Goal: Task Accomplishment & Management: Manage account settings

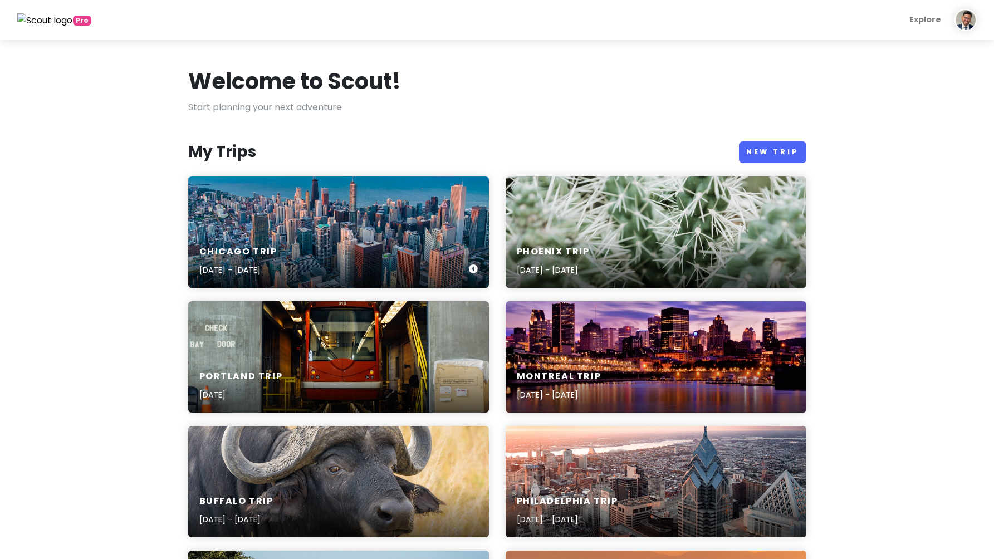
click at [385, 232] on div "Chicago Trip [DATE] - [DATE]" at bounding box center [338, 231] width 301 height 111
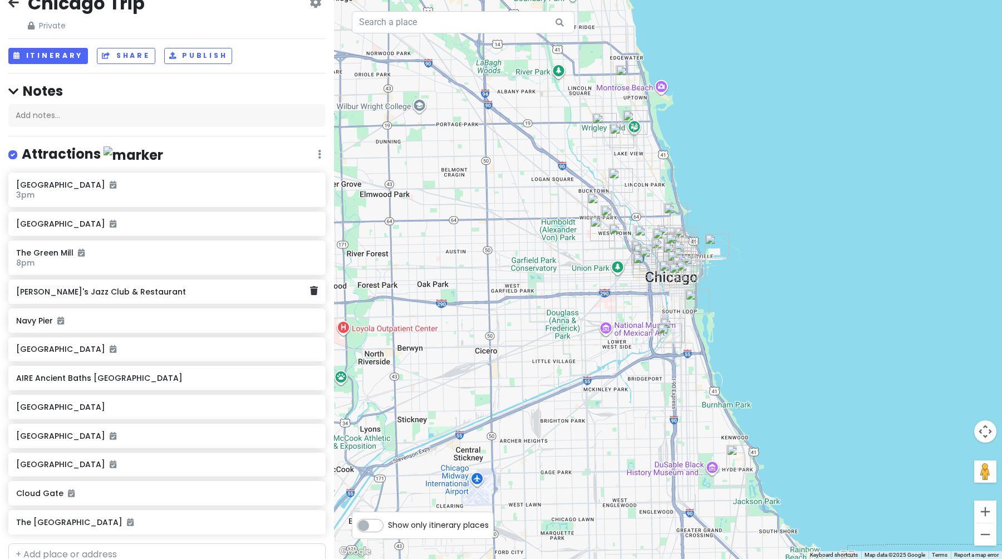
scroll to position [21, 0]
click at [45, 55] on button "Itinerary" at bounding box center [48, 57] width 80 height 16
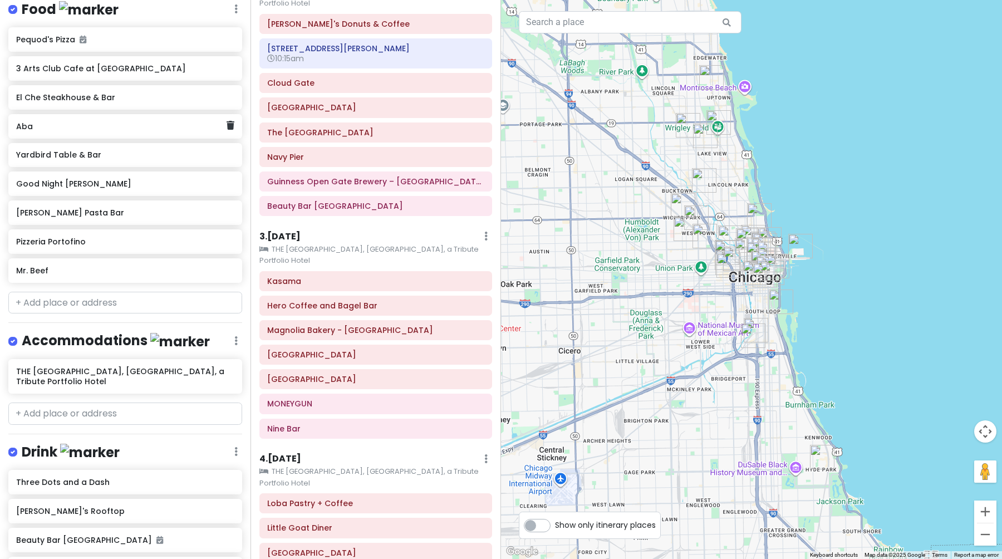
scroll to position [632, 0]
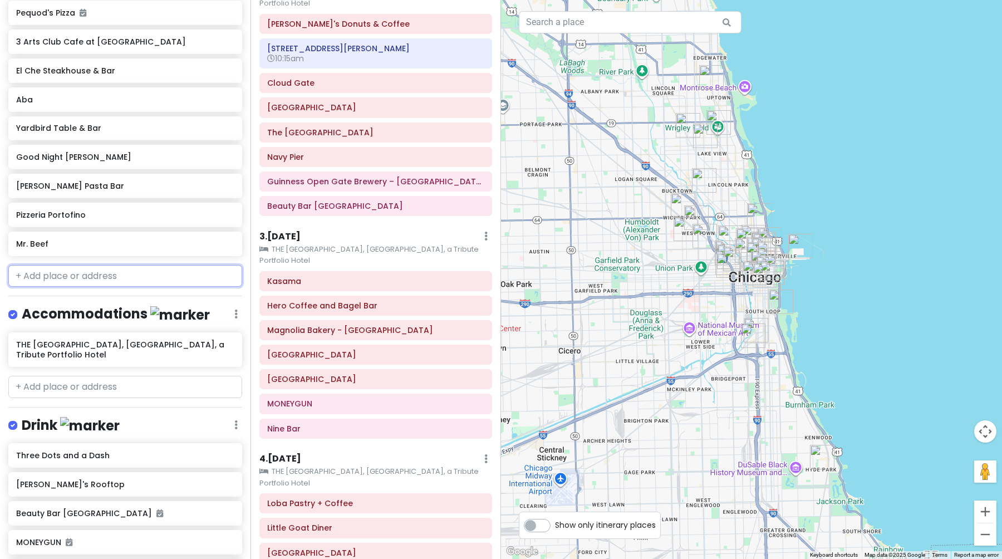
click at [102, 265] on input "text" at bounding box center [125, 276] width 234 height 22
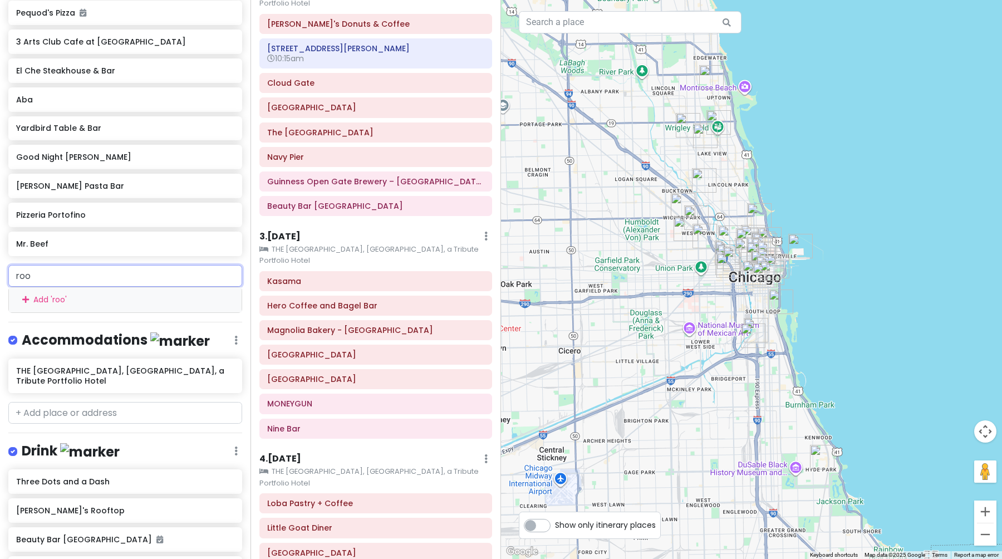
type input "[PERSON_NAME]"
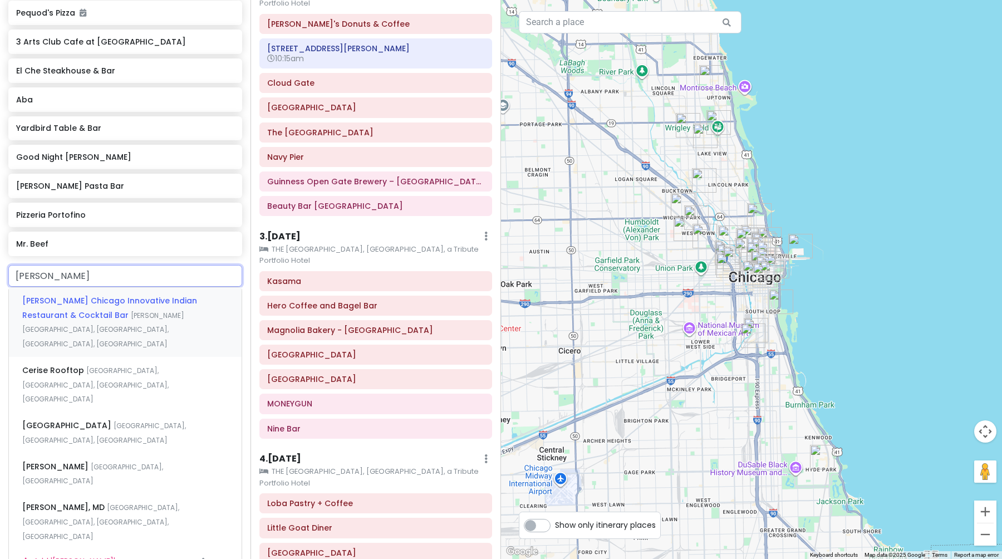
click at [101, 307] on div "[PERSON_NAME] Chicago Innovative Indian Restaurant & Cocktail Bar [PERSON_NAME]…" at bounding box center [125, 322] width 233 height 70
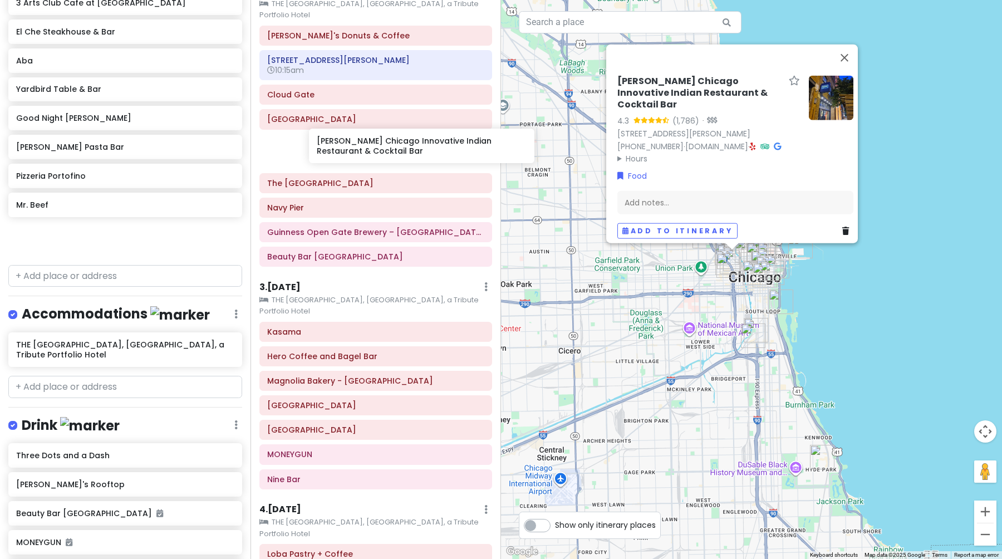
scroll to position [237, 0]
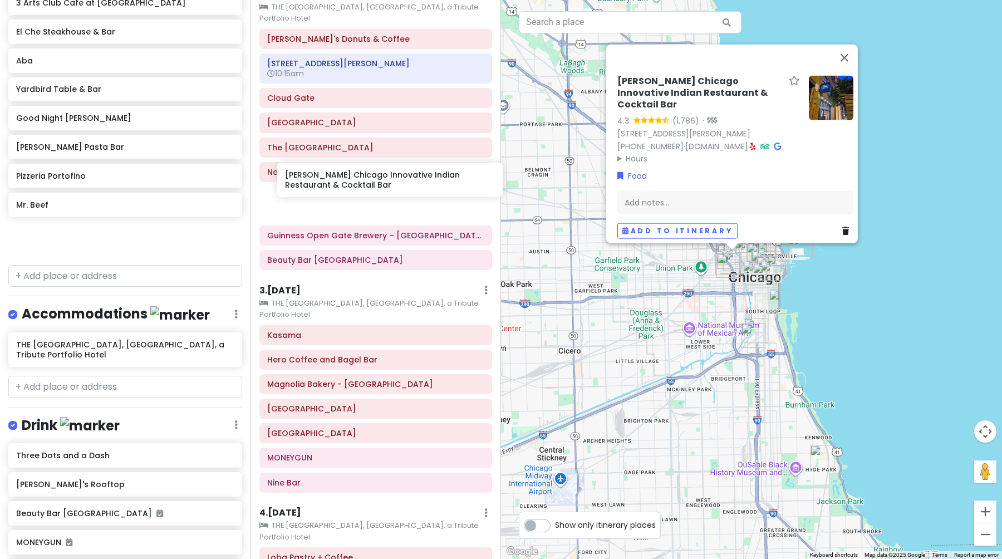
drag, startPoint x: 82, startPoint y: 234, endPoint x: 351, endPoint y: 178, distance: 274.8
click at [351, 178] on div "Chicago Trip Private Change Dates Make a Copy Delete Trip Give Feedback 💡 Suppo…" at bounding box center [501, 279] width 1002 height 559
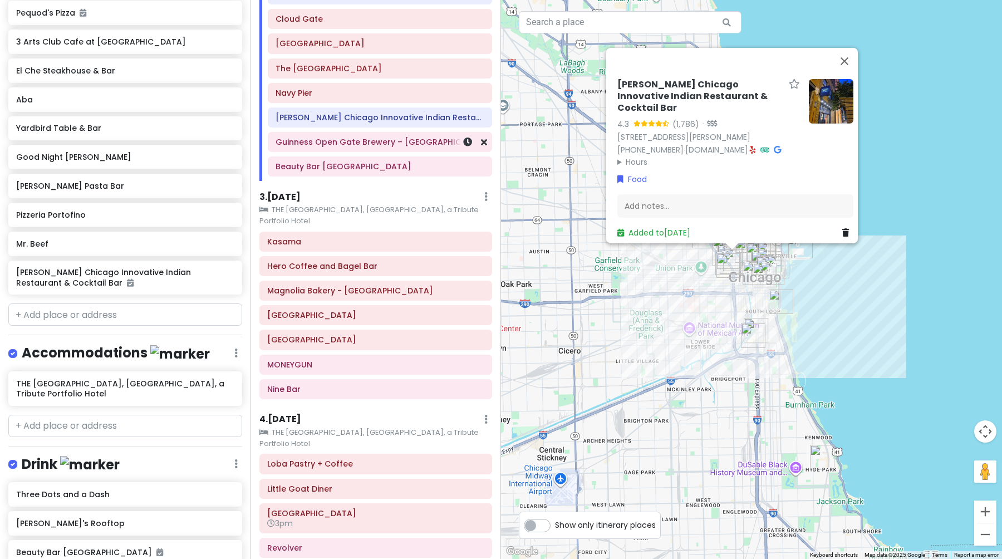
scroll to position [315, 0]
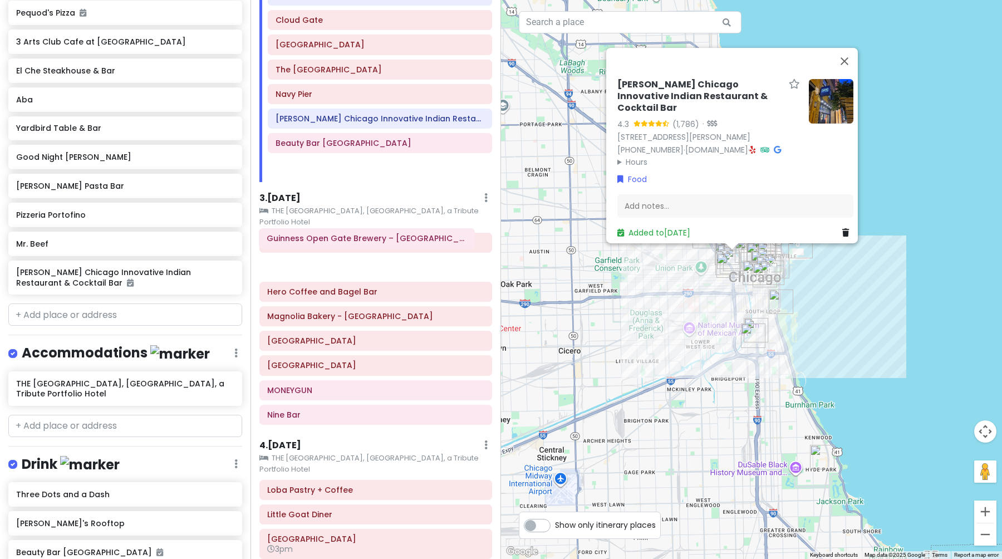
drag, startPoint x: 344, startPoint y: 118, endPoint x: 336, endPoint y: 236, distance: 118.3
click at [336, 236] on div "Itinerary × 1 . [DATE] Edit Day Notes Clear Lodging Delete Day Click to add day…" at bounding box center [376, 279] width 251 height 559
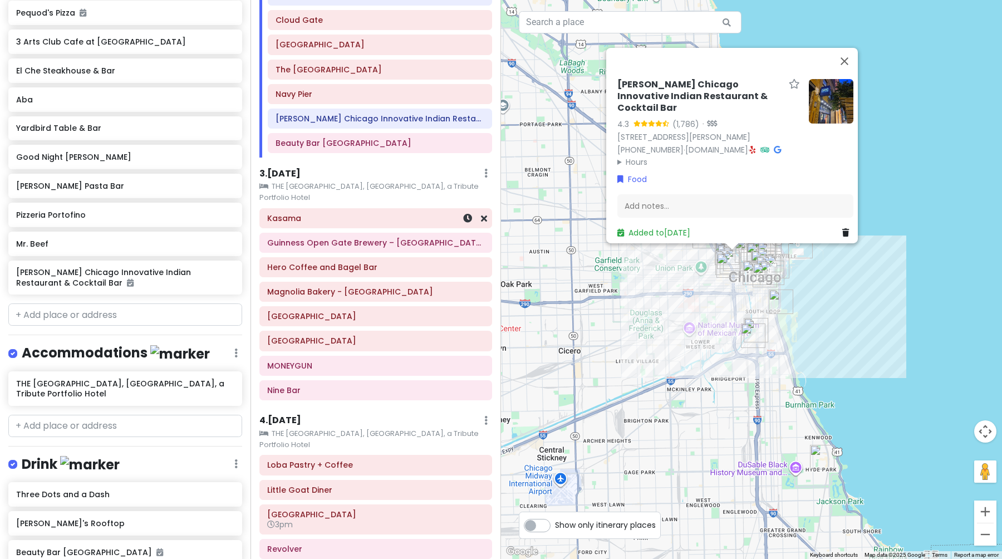
click at [302, 213] on h6 "Kasama" at bounding box center [375, 218] width 217 height 10
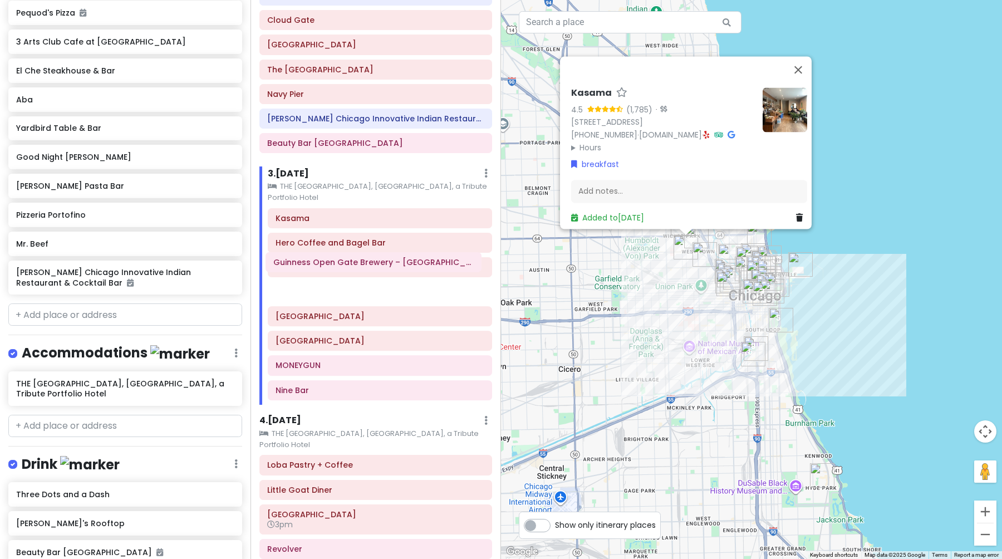
drag, startPoint x: 331, startPoint y: 209, endPoint x: 328, endPoint y: 262, distance: 53.5
click at [328, 262] on div "Kasama Guinness Open Gate Brewery – [GEOGRAPHIC_DATA] Hero Coffee and [GEOGRAPH…" at bounding box center [379, 306] width 241 height 197
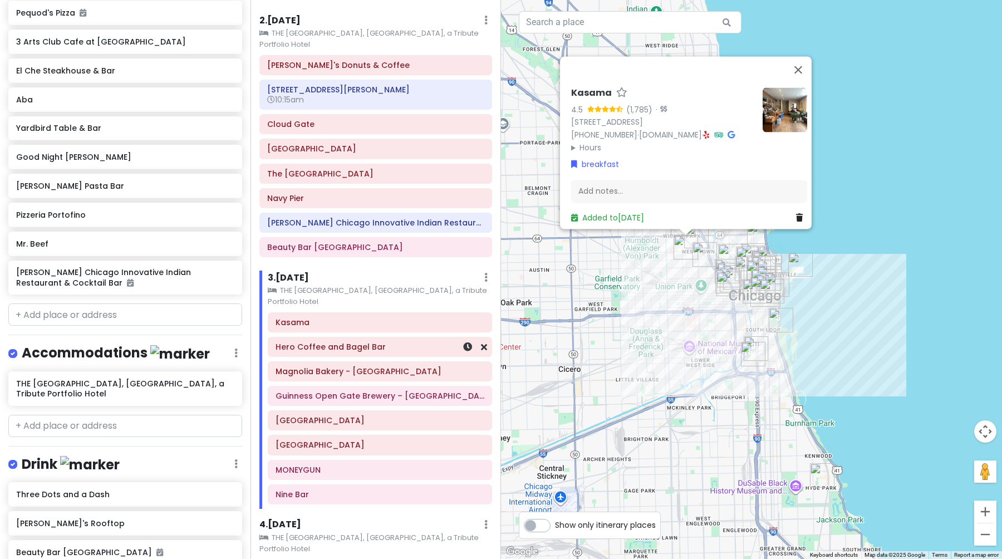
scroll to position [202, 0]
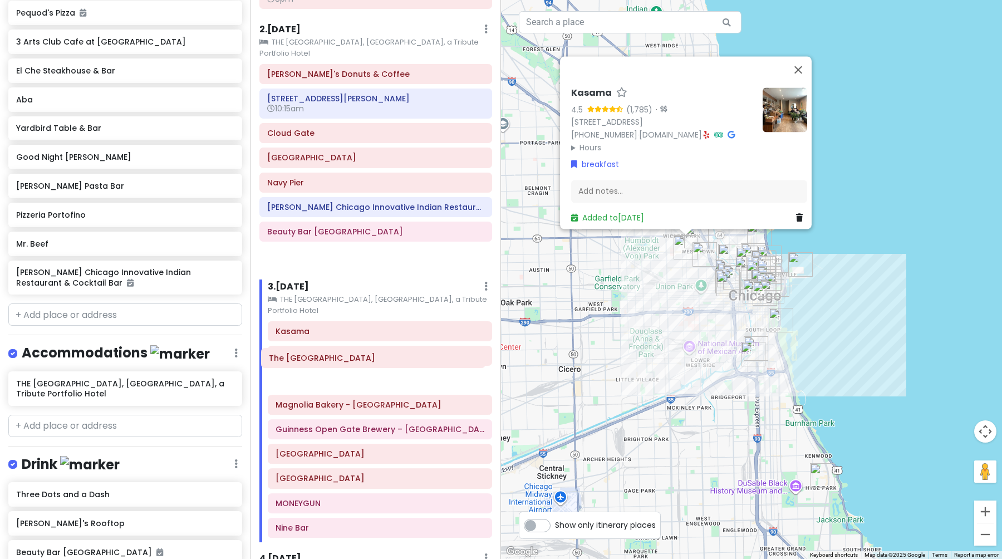
drag, startPoint x: 339, startPoint y: 159, endPoint x: 341, endPoint y: 357, distance: 197.7
click at [341, 357] on div "Itinerary × 1 . [DATE] Edit Day Notes Clear Lodging Delete Day Click to add day…" at bounding box center [376, 279] width 251 height 559
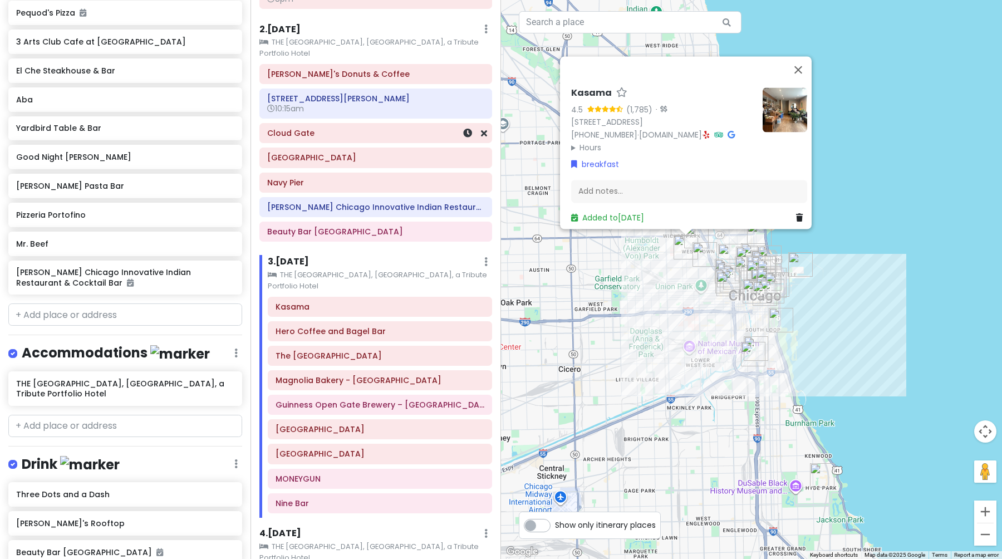
scroll to position [201, 0]
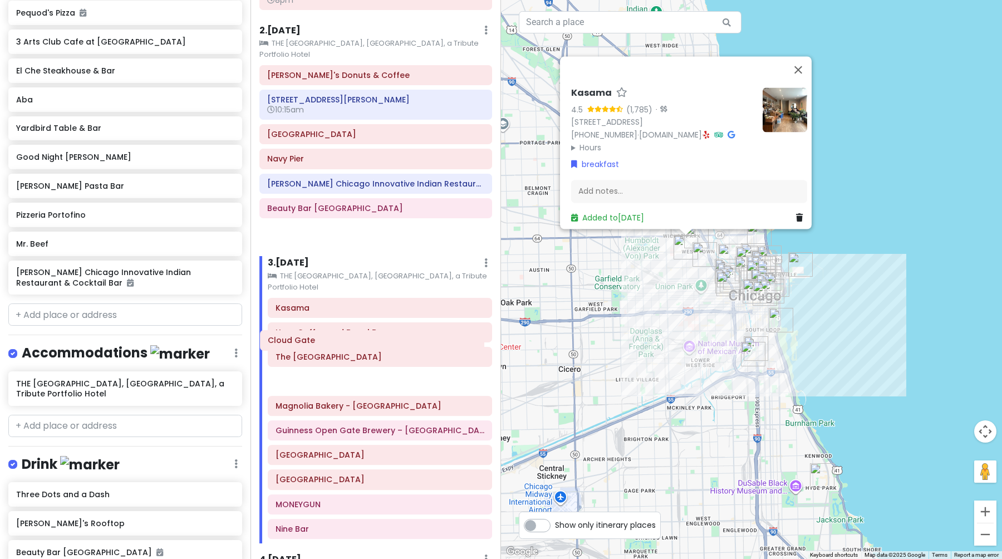
drag, startPoint x: 331, startPoint y: 111, endPoint x: 331, endPoint y: 340, distance: 228.8
click at [331, 341] on div "Itinerary × 1 . [DATE] Edit Day Notes Clear Lodging Delete Day Click to add day…" at bounding box center [376, 279] width 251 height 559
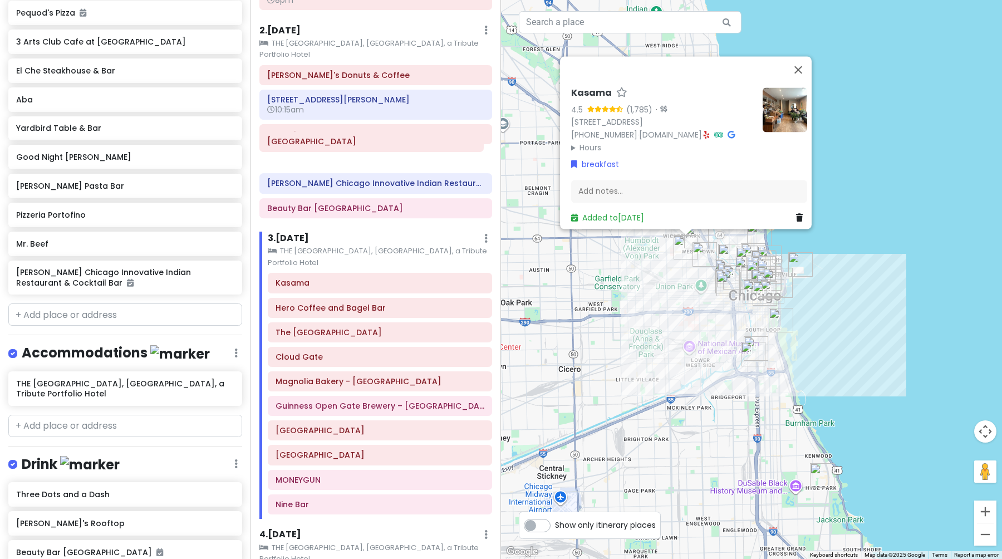
scroll to position [200, 0]
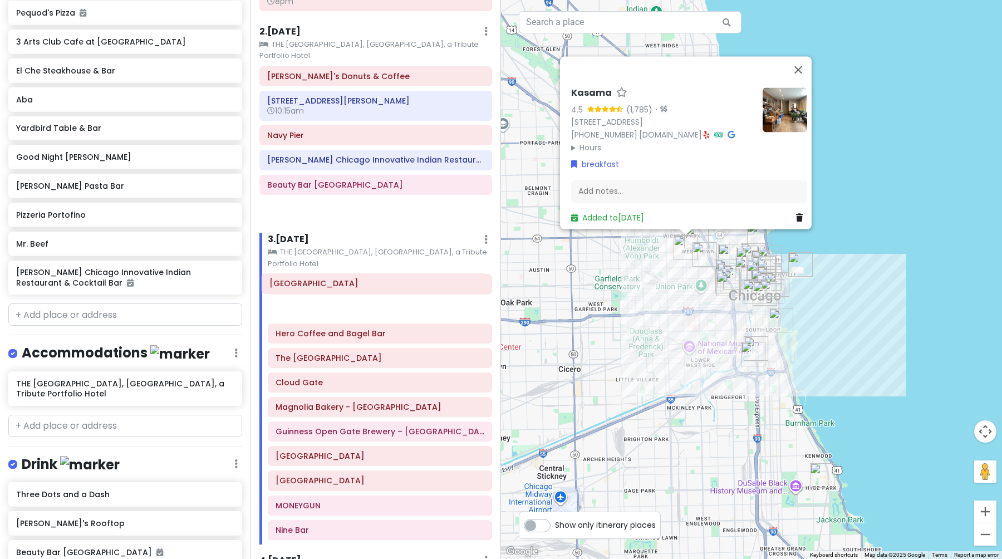
drag, startPoint x: 323, startPoint y: 110, endPoint x: 326, endPoint y: 282, distance: 172.1
click at [326, 282] on div "Itinerary × 1 . [DATE] Edit Day Notes Clear Lodging Delete Day Click to add day…" at bounding box center [376, 279] width 251 height 559
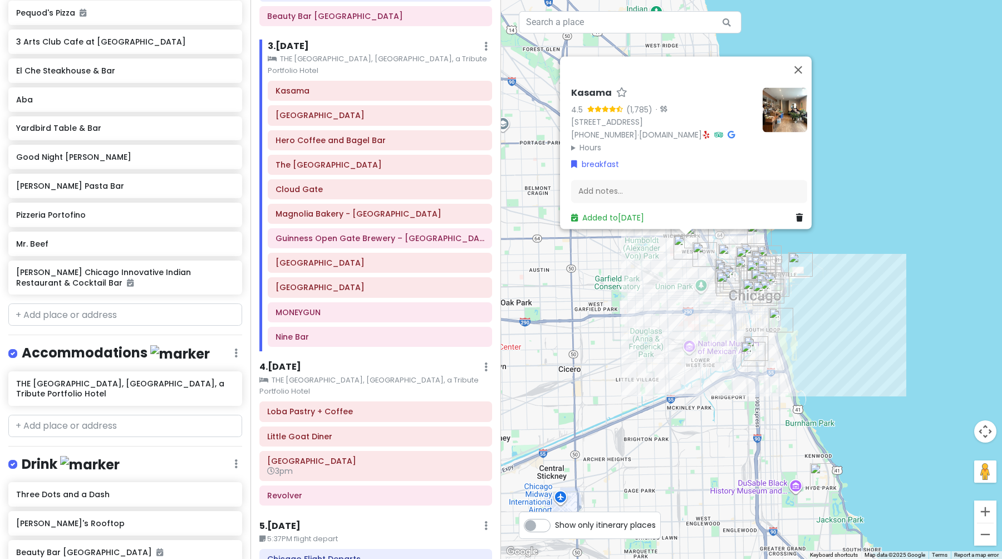
scroll to position [385, 0]
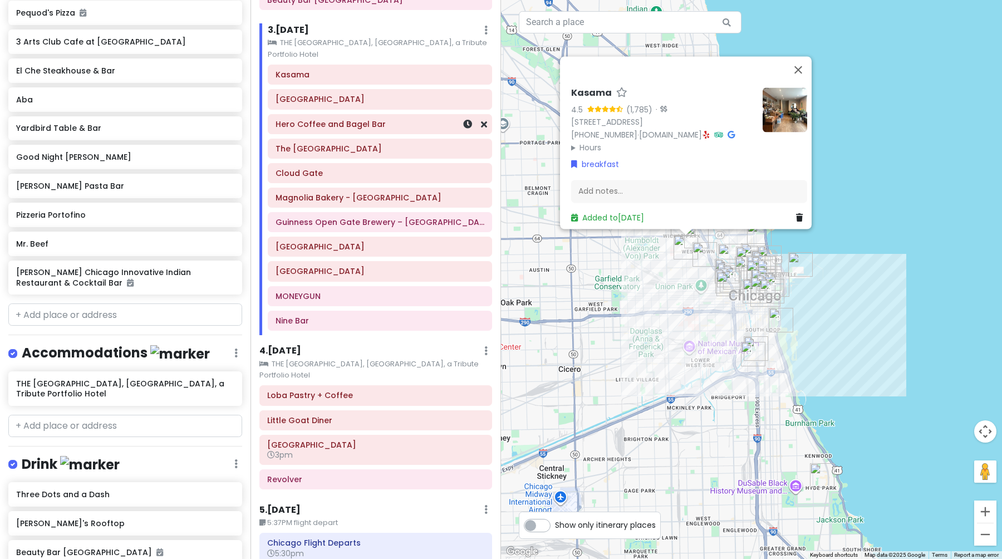
click at [349, 119] on h6 "Hero Coffee and Bagel Bar" at bounding box center [380, 124] width 209 height 10
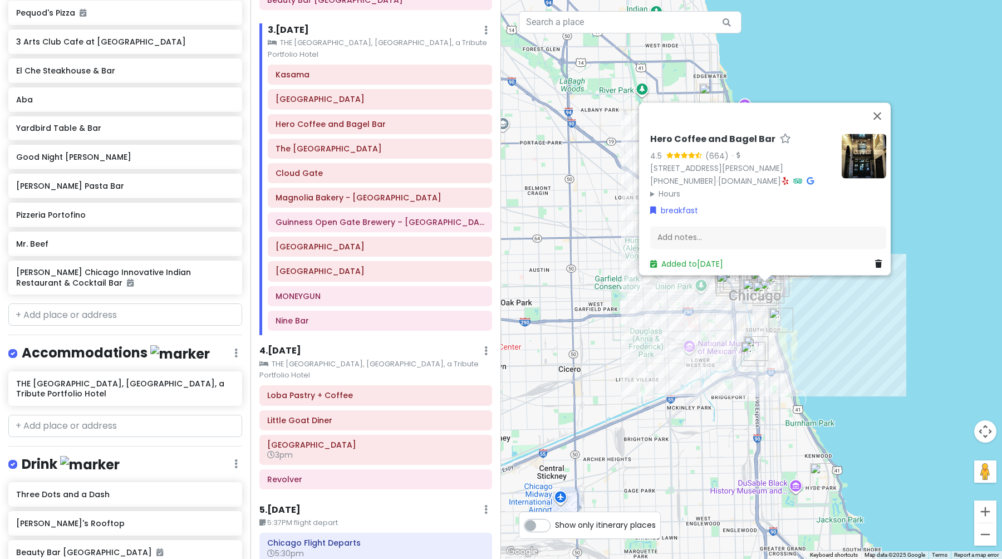
click at [738, 134] on h6 "Hero Coffee and Bagel Bar" at bounding box center [712, 140] width 125 height 12
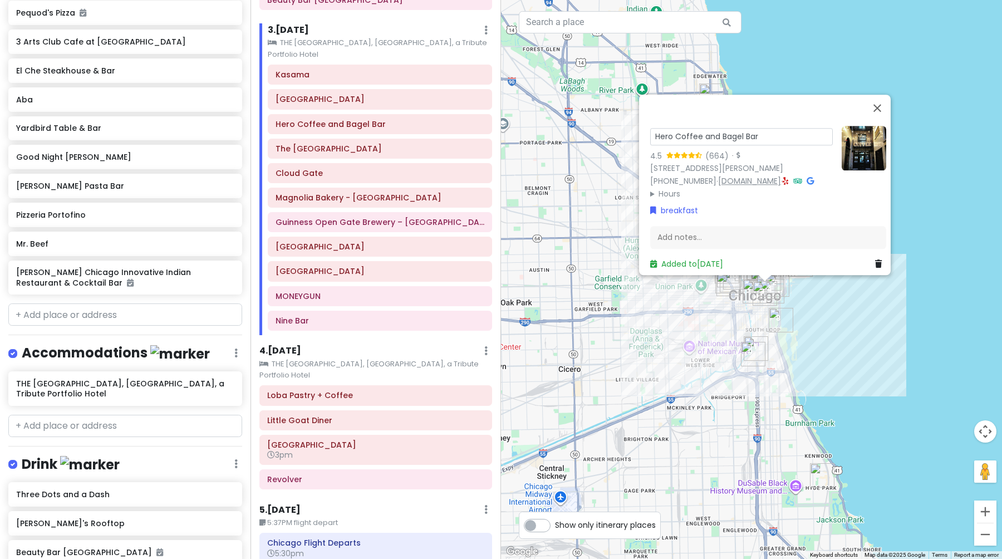
click at [722, 175] on link "[DOMAIN_NAME]" at bounding box center [749, 180] width 63 height 11
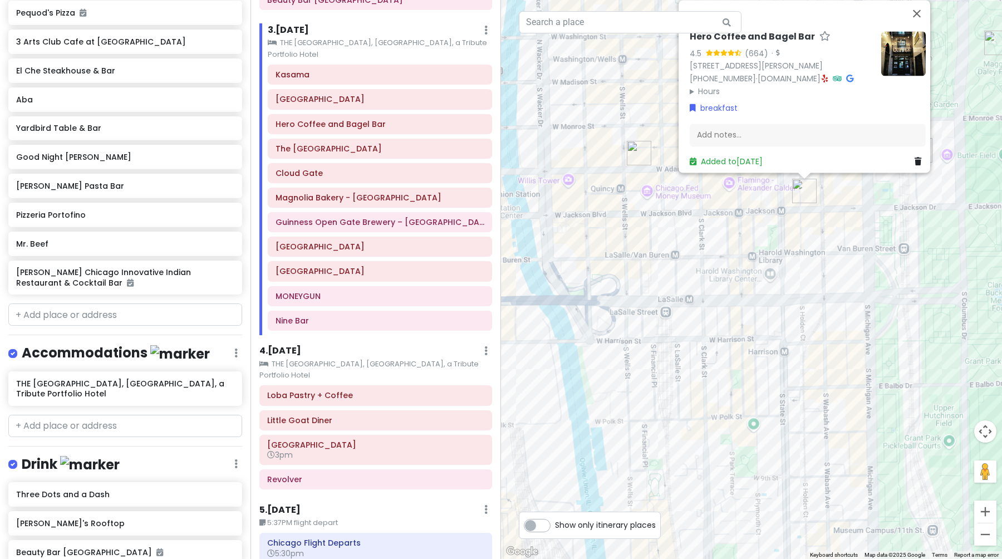
click at [796, 294] on div "Hero Coffee and Bagel Bar 4.5 (664) · [STREET_ADDRESS][PERSON_NAME] [PHONE_NUMB…" at bounding box center [751, 279] width 501 height 559
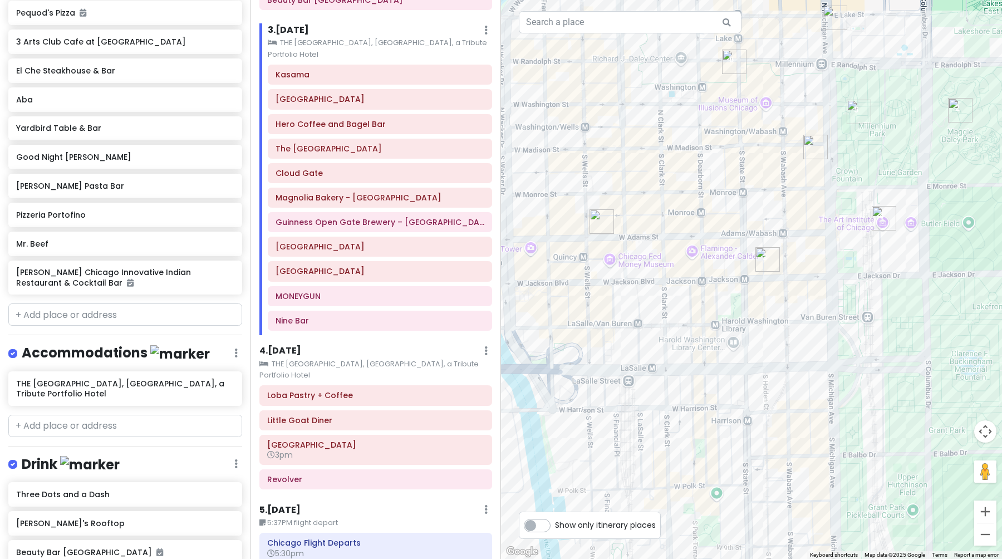
drag, startPoint x: 810, startPoint y: 253, endPoint x: 771, endPoint y: 326, distance: 82.4
click at [771, 326] on div at bounding box center [751, 279] width 501 height 559
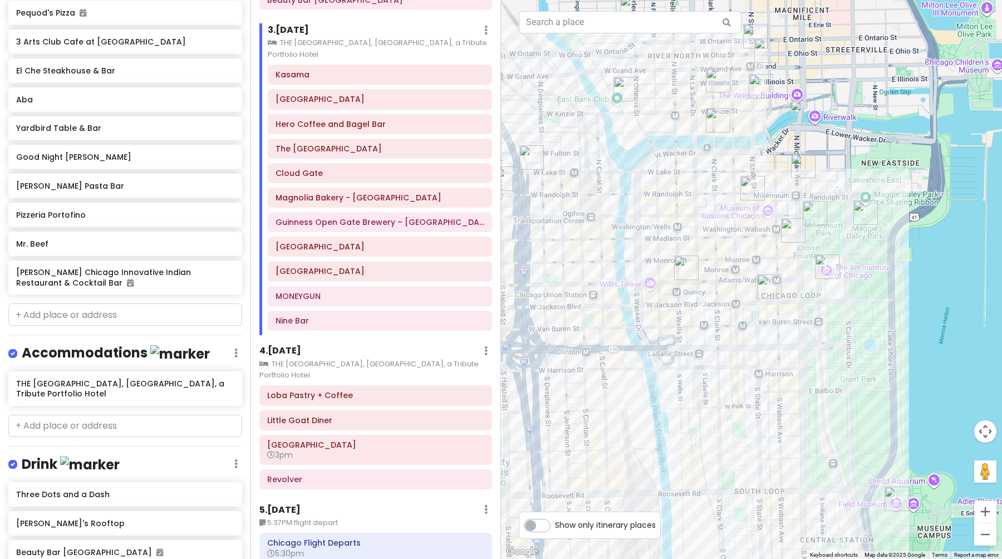
click at [765, 287] on img "Hero Coffee and Bagel Bar" at bounding box center [769, 286] width 24 height 24
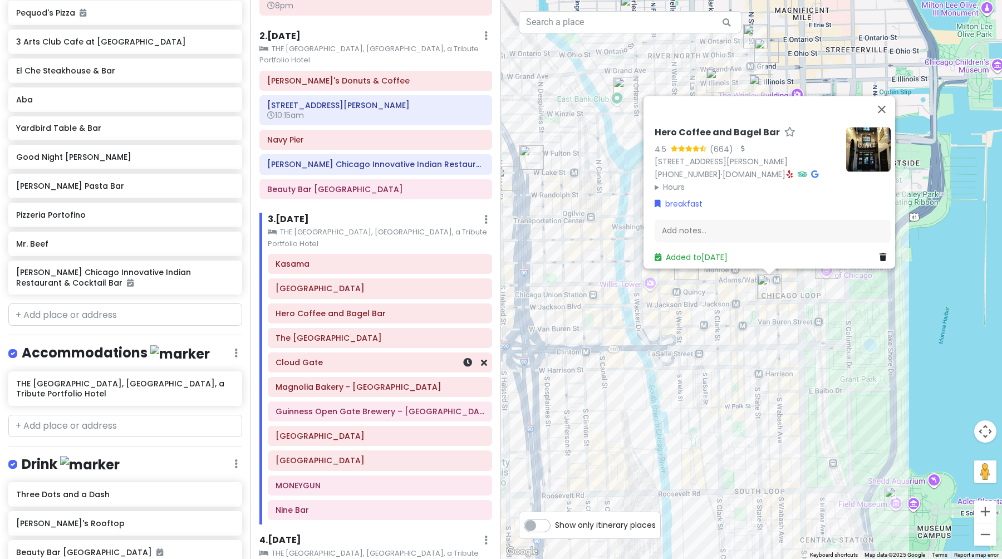
scroll to position [192, 0]
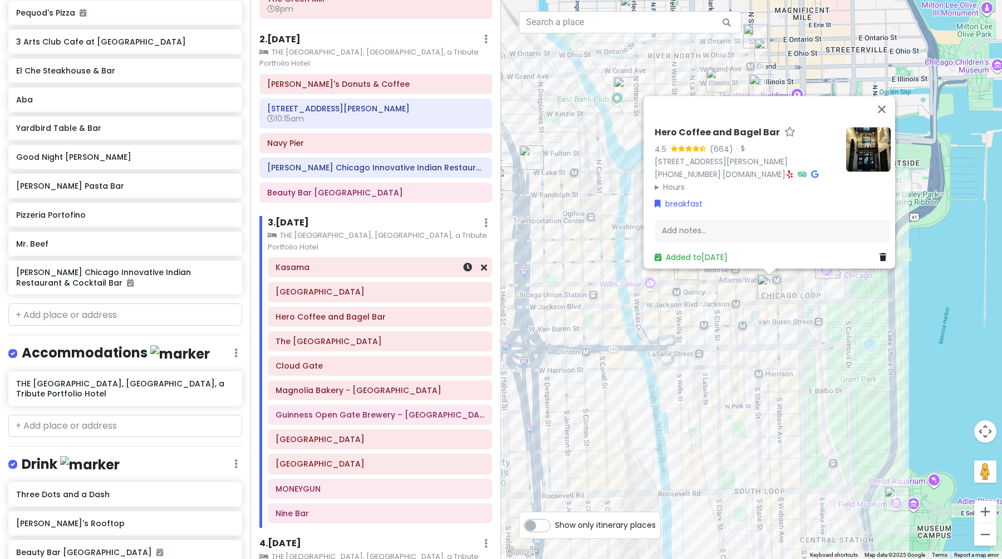
click at [331, 259] on div "Kasama" at bounding box center [380, 267] width 209 height 16
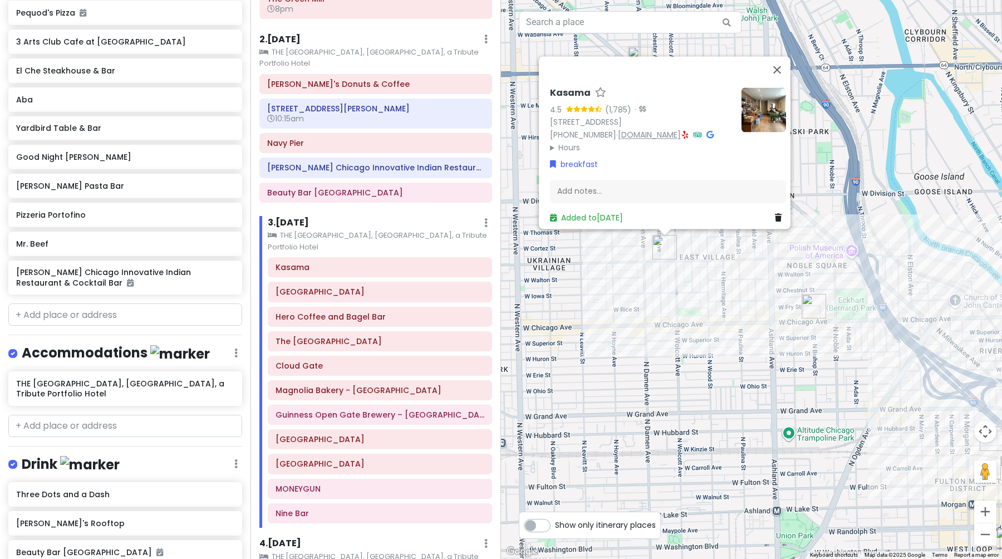
click at [635, 129] on link "[DOMAIN_NAME]" at bounding box center [649, 134] width 63 height 11
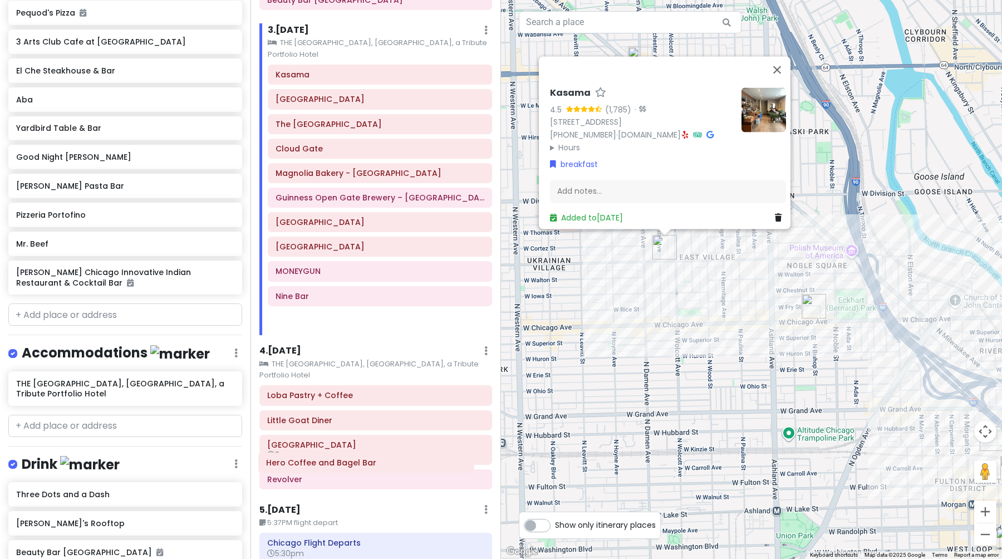
scroll to position [385, 0]
drag, startPoint x: 348, startPoint y: 156, endPoint x: 339, endPoint y: 465, distance: 308.6
click at [339, 465] on div "Itinerary × 1 . [DATE] Edit Day Notes Clear Lodging Delete Day Click to add day…" at bounding box center [376, 279] width 251 height 559
drag, startPoint x: 357, startPoint y: 91, endPoint x: 350, endPoint y: 478, distance: 387.0
click at [350, 478] on div "Itinerary × 1 . [DATE] Edit Day Notes Clear Lodging Delete Day Click to add day…" at bounding box center [376, 279] width 251 height 559
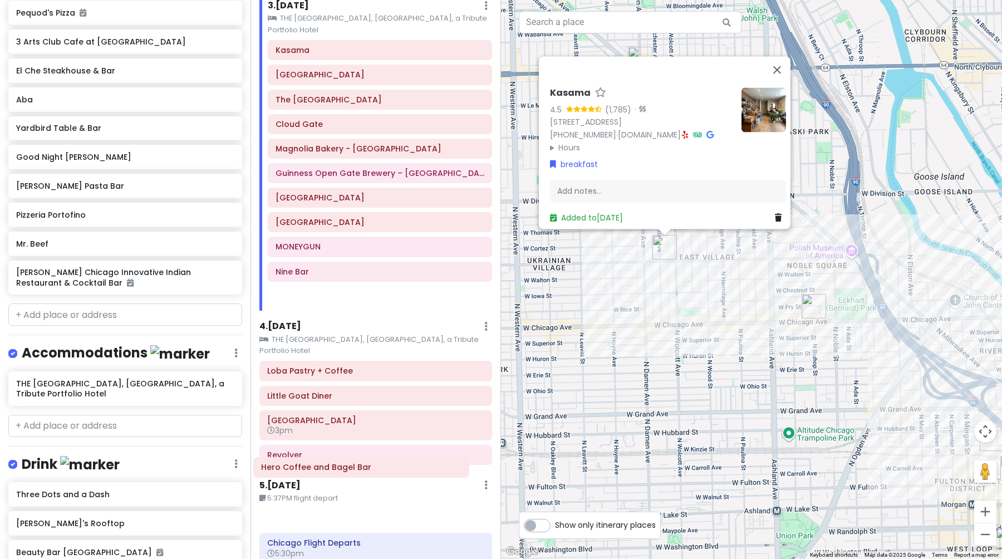
drag, startPoint x: 361, startPoint y: 88, endPoint x: 346, endPoint y: 465, distance: 377.8
click at [346, 465] on div "Itinerary × 1 . [DATE] Edit Day Notes Clear Lodging Delete Day Click to add day…" at bounding box center [376, 279] width 251 height 559
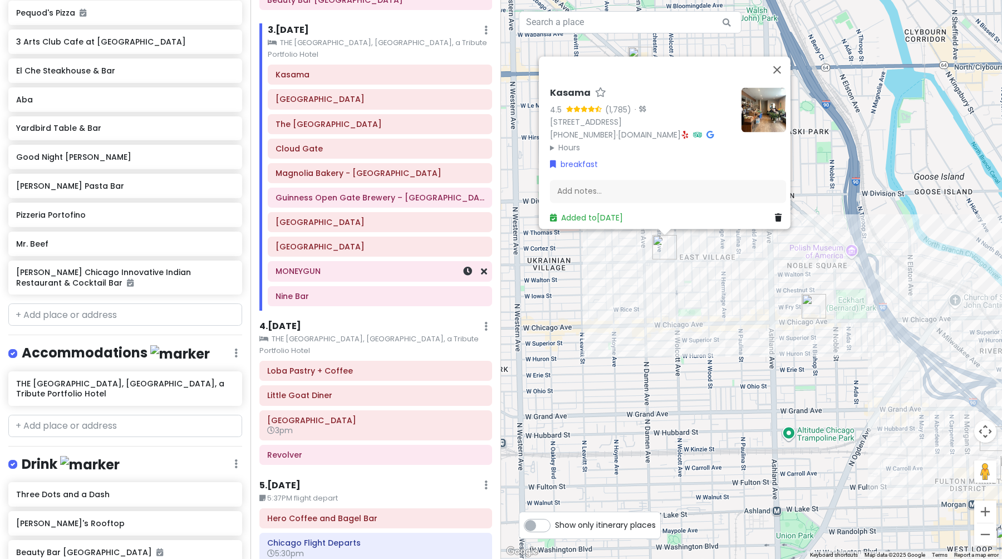
click at [350, 266] on h6 "MONEYGUN" at bounding box center [380, 271] width 209 height 10
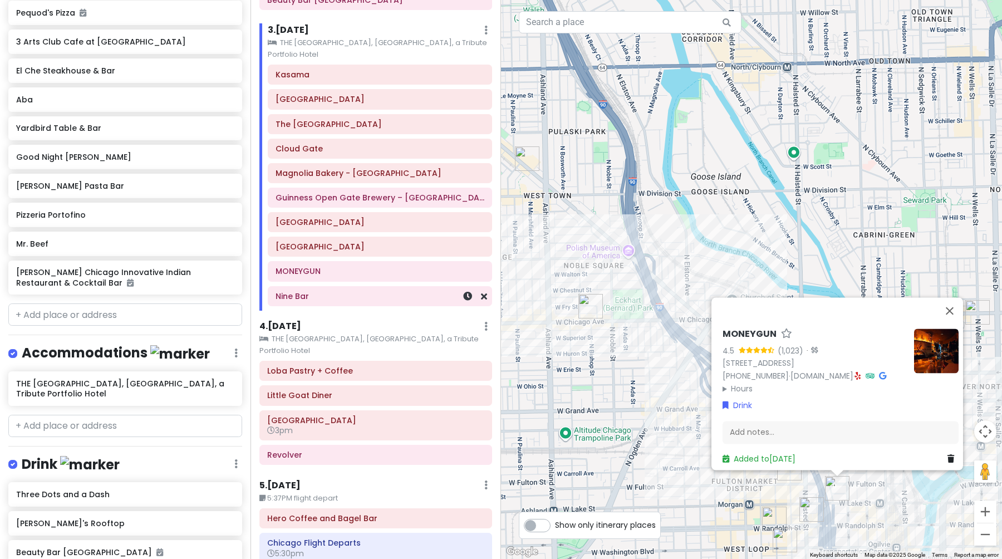
click at [369, 291] on h6 "Nine Bar" at bounding box center [380, 296] width 209 height 10
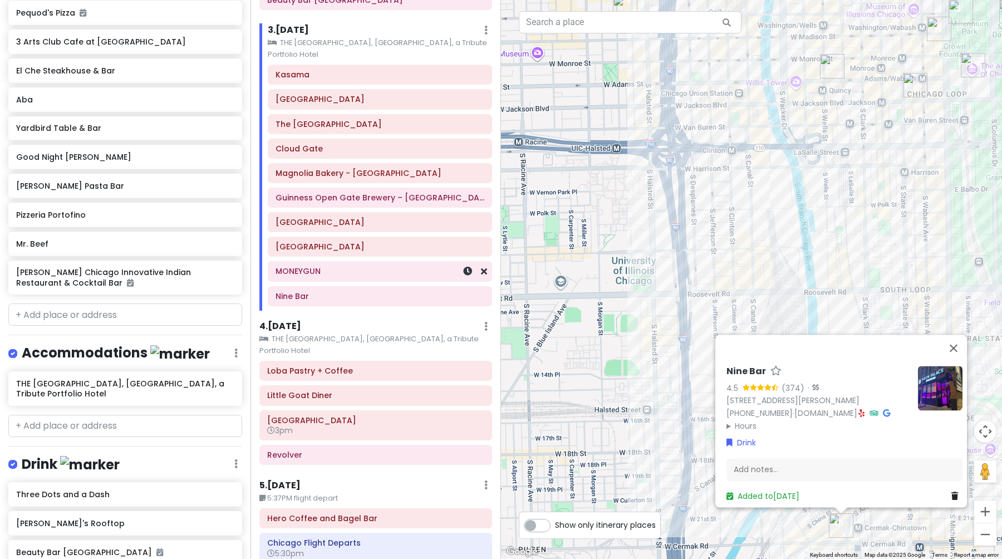
click at [354, 266] on h6 "MONEYGUN" at bounding box center [380, 271] width 209 height 10
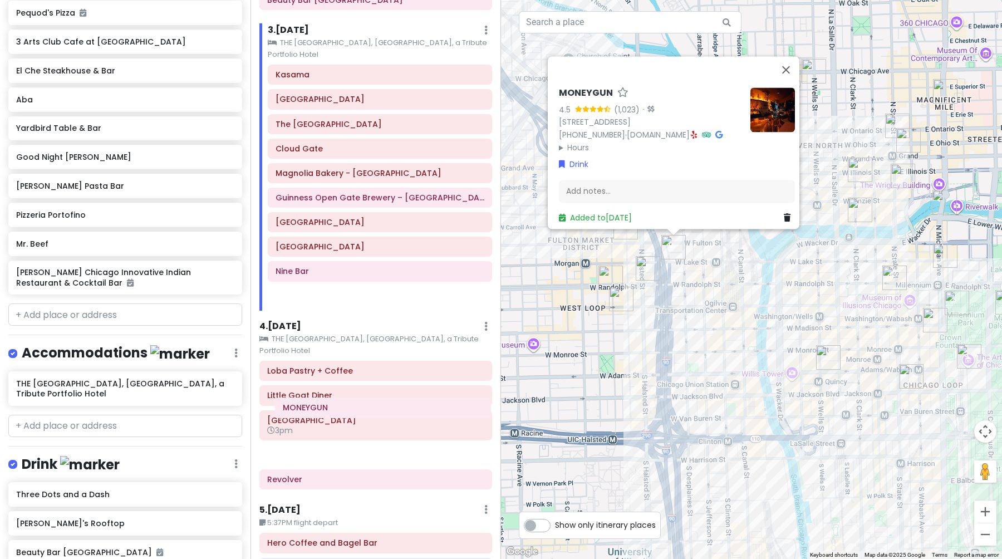
drag, startPoint x: 354, startPoint y: 241, endPoint x: 361, endPoint y: 411, distance: 170.5
click at [361, 411] on div "Itinerary × 1 . [DATE] Edit Day Notes Clear Lodging Delete Day Click to add day…" at bounding box center [376, 279] width 251 height 559
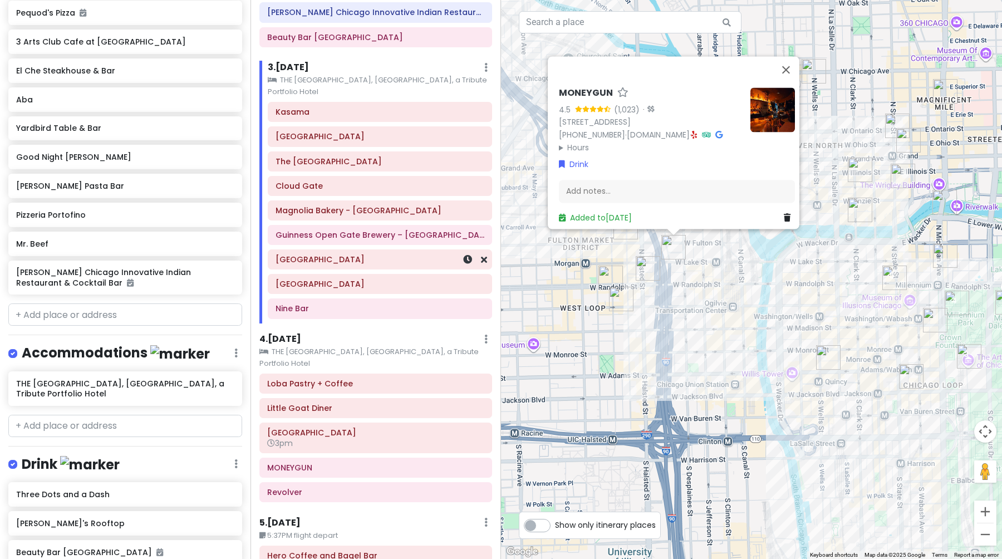
scroll to position [323, 0]
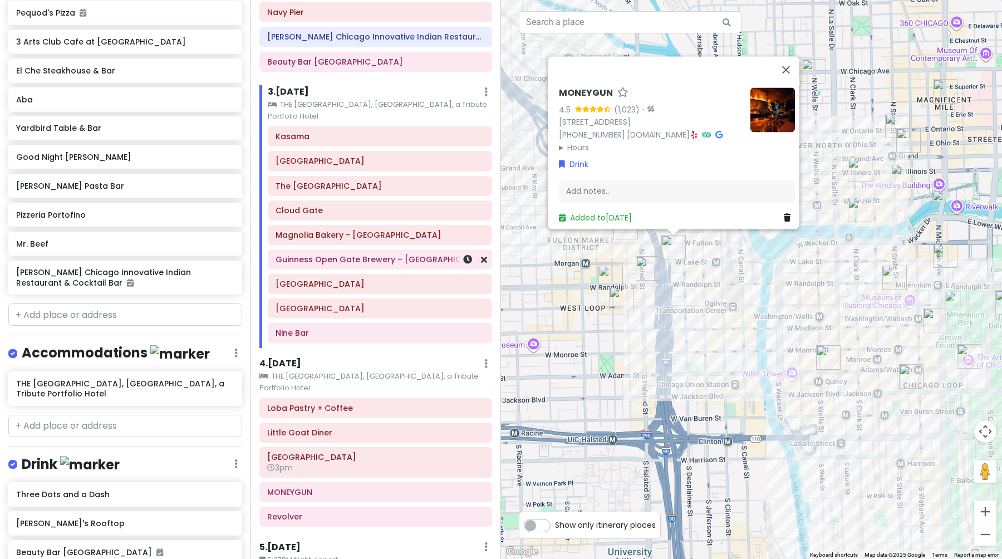
click at [317, 254] on h6 "Guinness Open Gate Brewery – [GEOGRAPHIC_DATA]" at bounding box center [380, 259] width 209 height 10
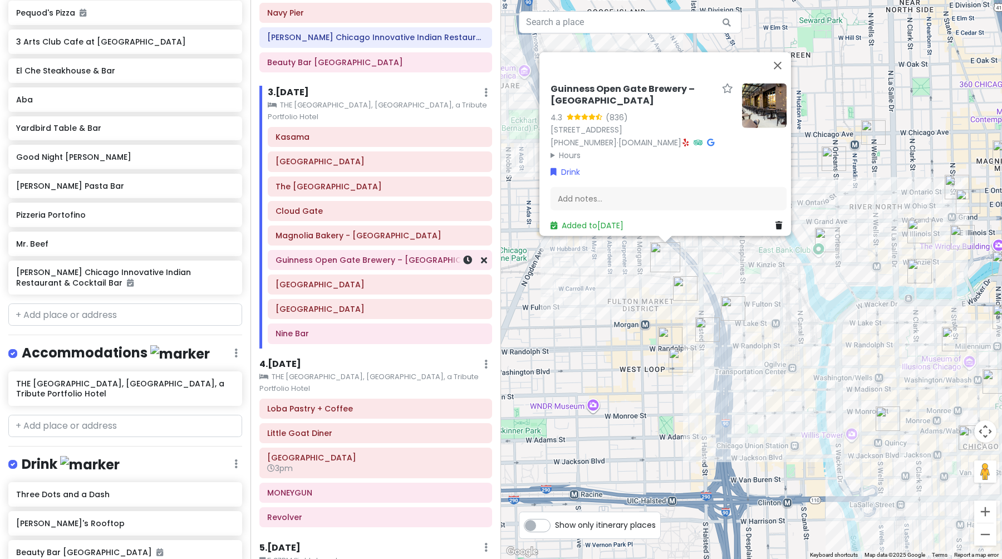
scroll to position [313, 0]
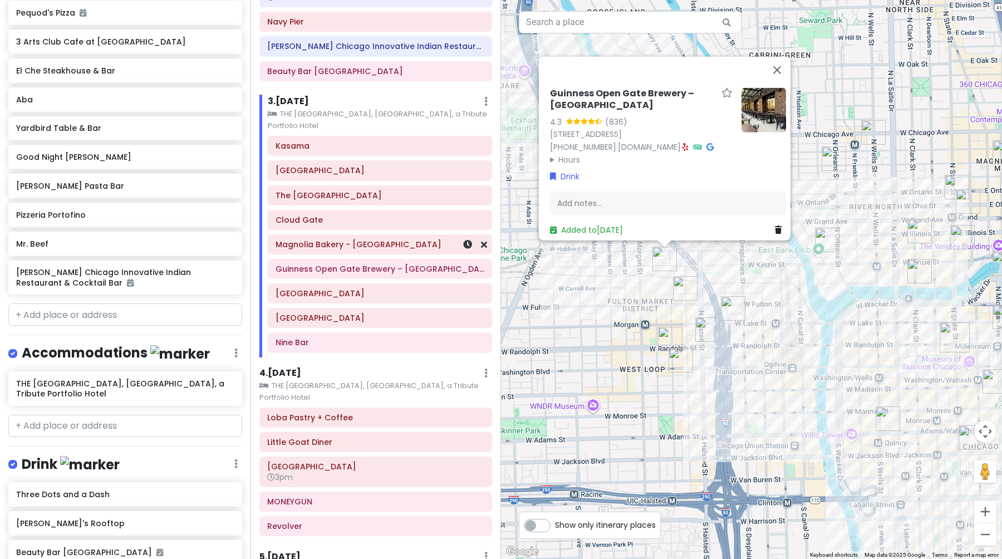
click at [314, 239] on h6 "Magnolia Bakery - [GEOGRAPHIC_DATA]" at bounding box center [380, 244] width 209 height 10
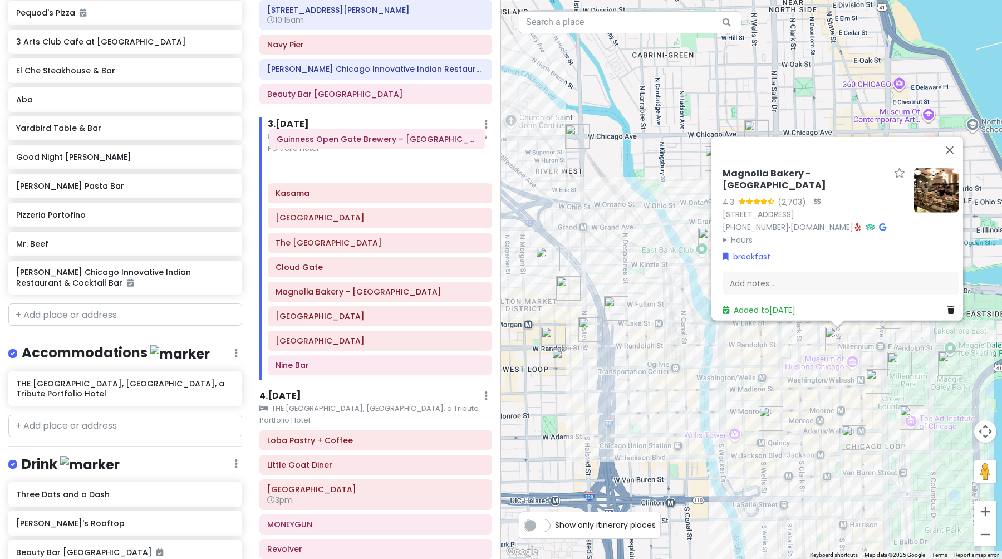
scroll to position [289, 0]
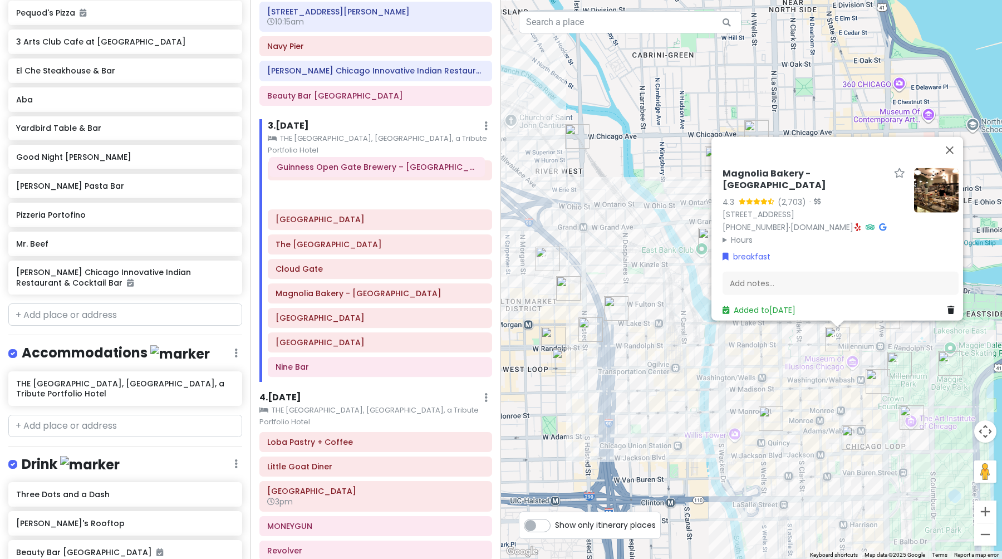
drag, startPoint x: 315, startPoint y: 232, endPoint x: 316, endPoint y: 165, distance: 66.8
click at [316, 165] on div "[GEOGRAPHIC_DATA] [GEOGRAPHIC_DATA] [GEOGRAPHIC_DATA] - [GEOGRAPHIC_DATA] – [GE…" at bounding box center [379, 270] width 241 height 221
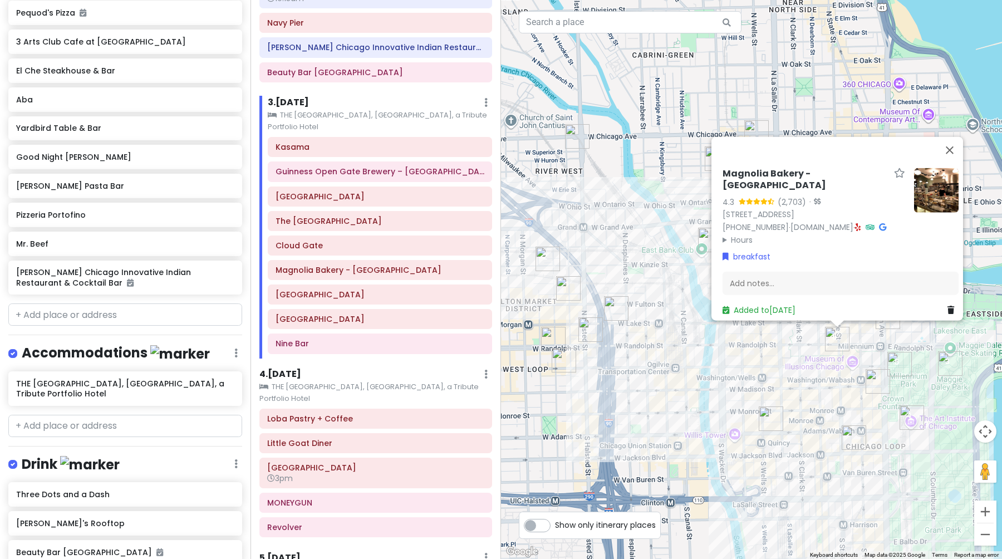
scroll to position [300, 0]
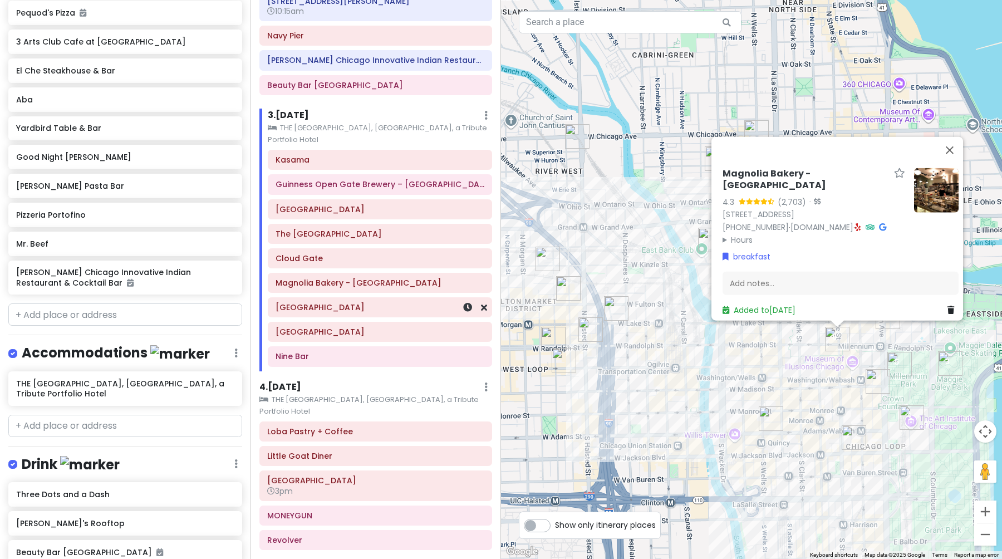
click at [335, 300] on div "[GEOGRAPHIC_DATA]" at bounding box center [380, 308] width 209 height 16
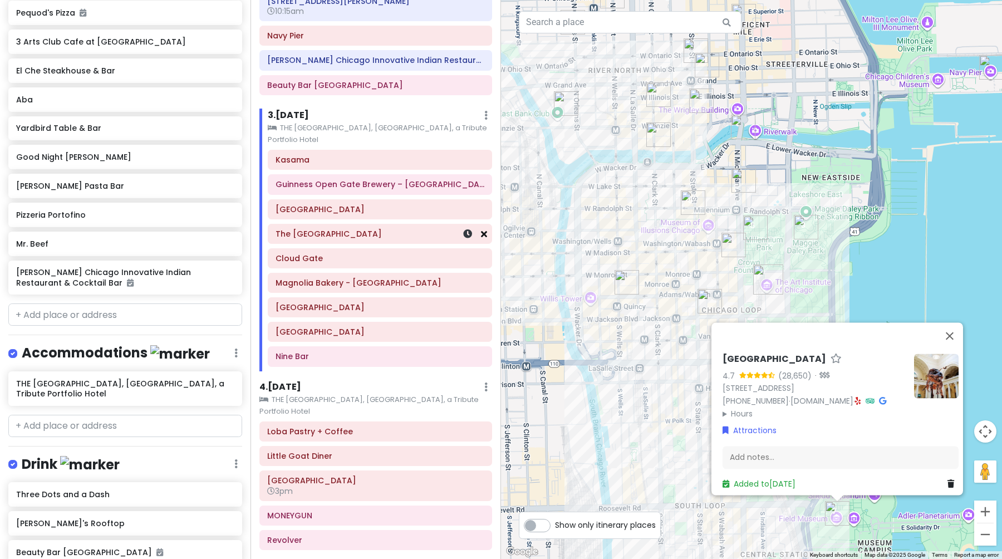
click at [481, 229] on icon at bounding box center [484, 233] width 6 height 9
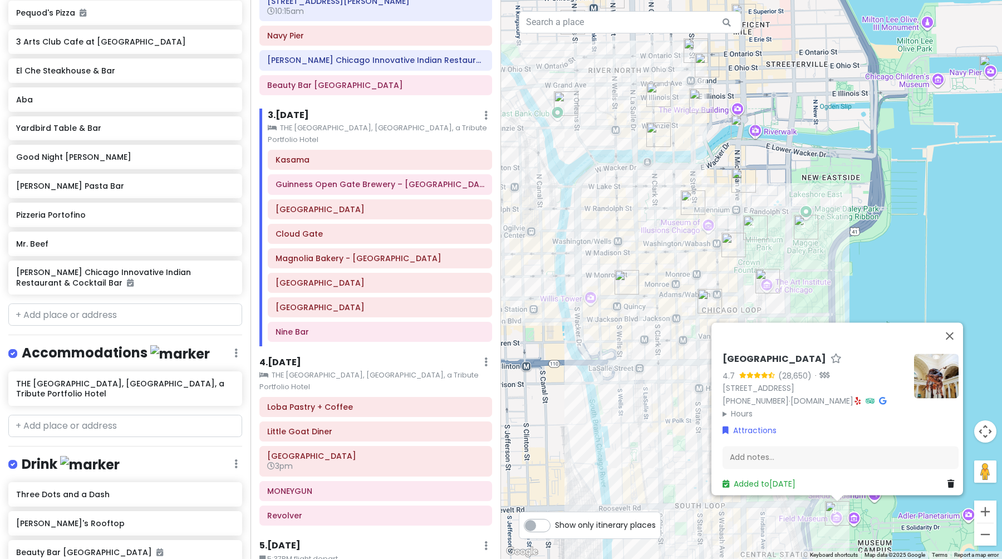
click at [734, 400] on div "Field Museum 4.7 (28,650) · [STREET_ADDRESS] [PHONE_NUMBER] · [DOMAIN_NAME] · H…" at bounding box center [814, 387] width 183 height 66
click at [734, 408] on summary "Hours" at bounding box center [814, 414] width 183 height 12
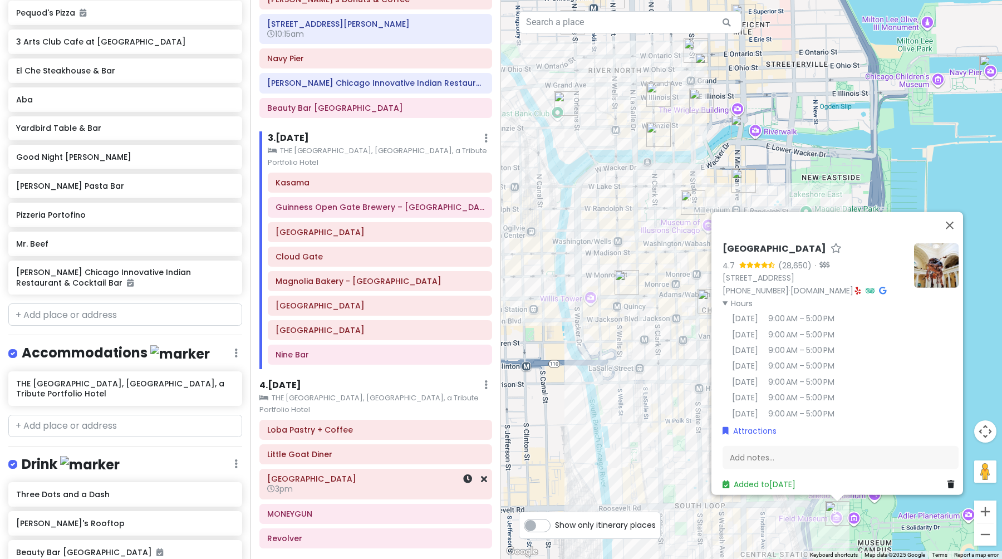
scroll to position [271, 0]
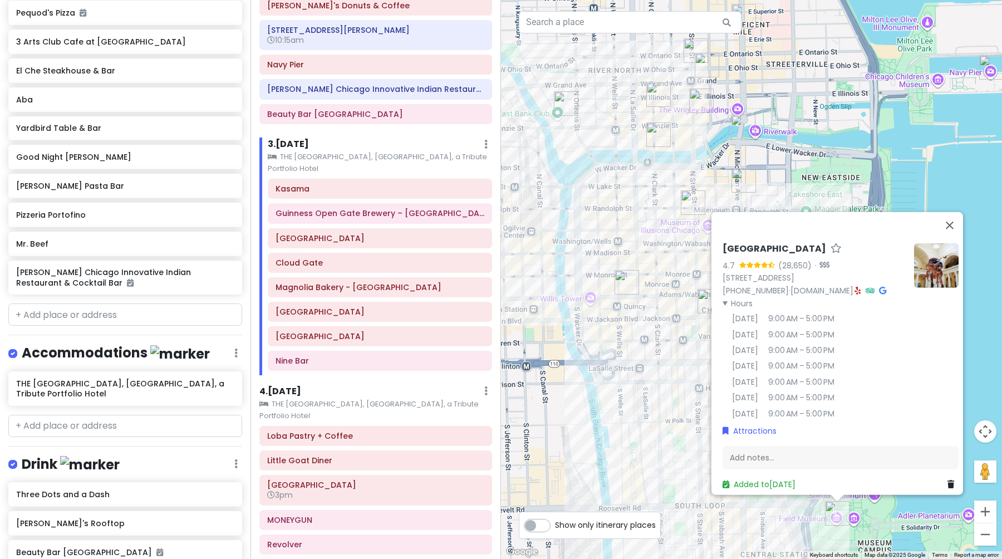
click at [640, 319] on div "Field Museum 4.7 (28,650) · [STREET_ADDRESS] [PHONE_NUMBER] · [DOMAIN_NAME] · H…" at bounding box center [751, 279] width 501 height 559
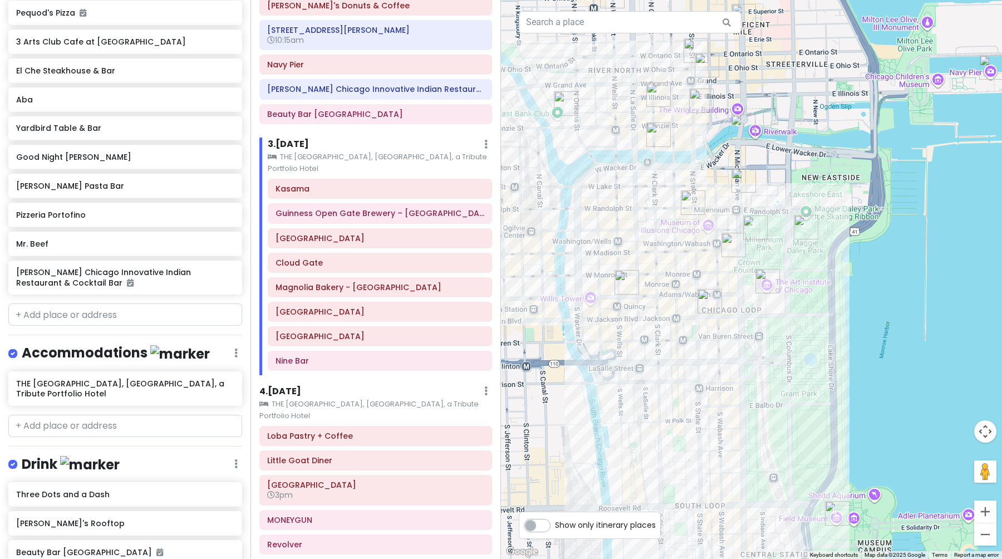
click at [774, 282] on img "The Art Institute of Chicago" at bounding box center [768, 281] width 24 height 24
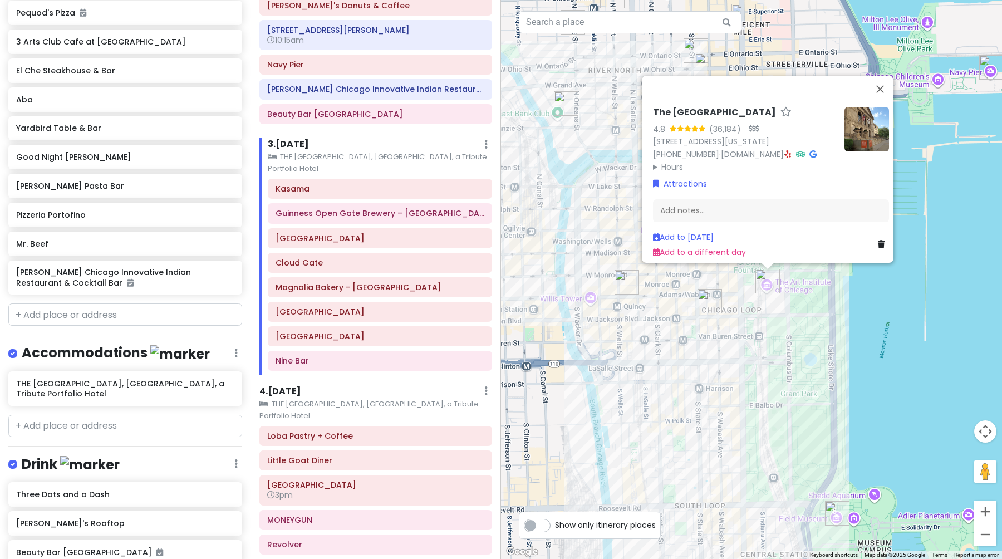
click at [668, 161] on summary "Hours" at bounding box center [744, 167] width 183 height 12
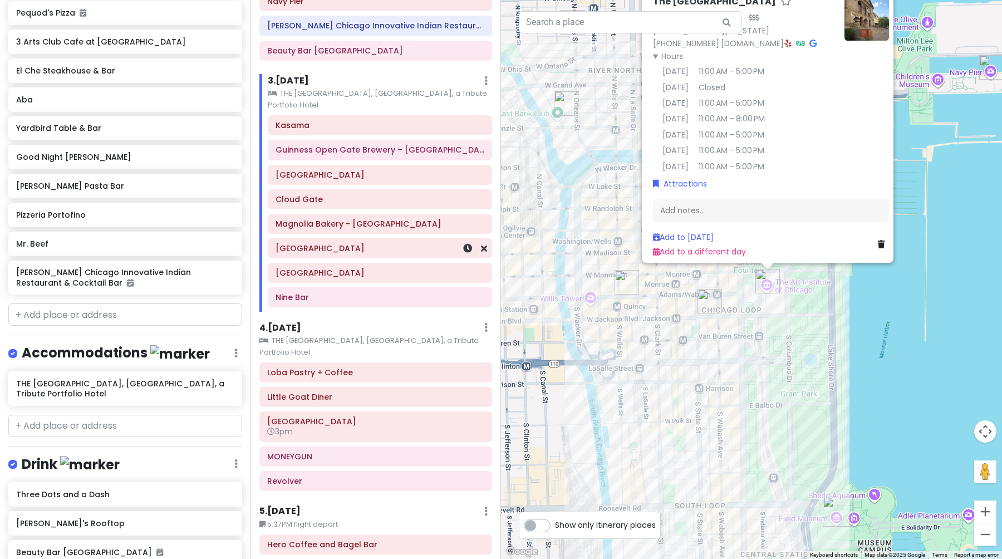
scroll to position [360, 0]
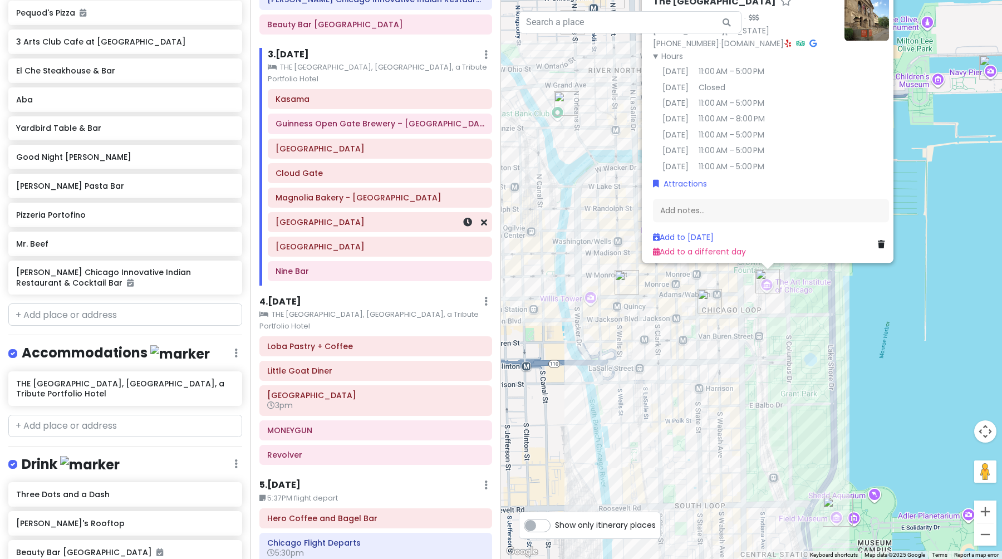
click at [332, 217] on h6 "[GEOGRAPHIC_DATA]" at bounding box center [380, 222] width 209 height 10
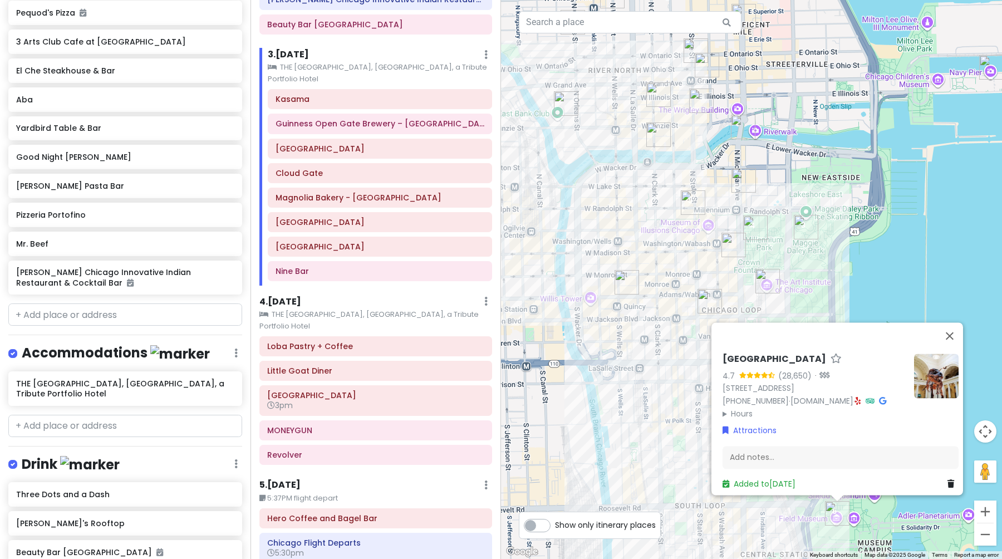
drag, startPoint x: 601, startPoint y: 233, endPoint x: 669, endPoint y: 247, distance: 69.8
click at [669, 247] on div "Field Museum 4.7 (28,650) · [STREET_ADDRESS] [PHONE_NUMBER] · [DOMAIN_NAME] · H…" at bounding box center [751, 279] width 501 height 559
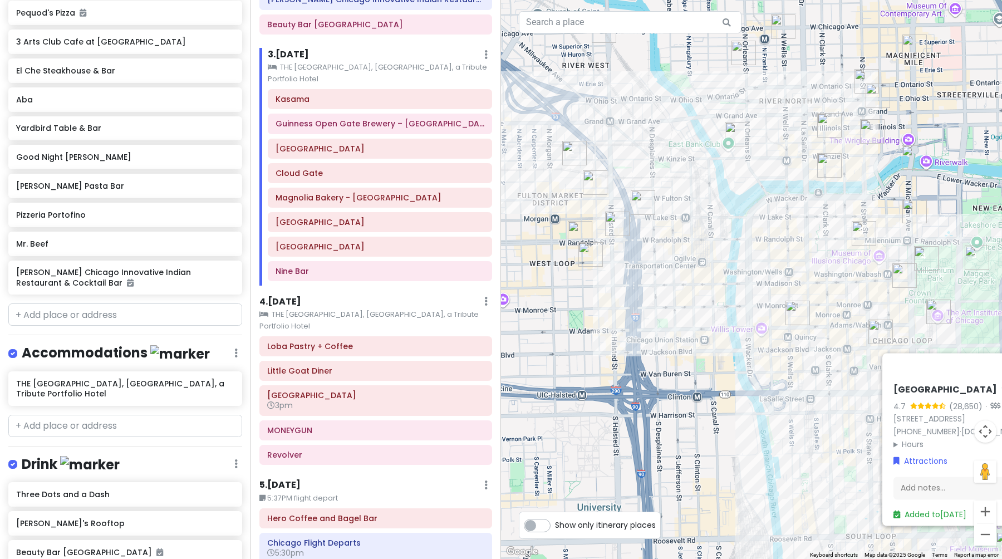
drag, startPoint x: 688, startPoint y: 268, endPoint x: 817, endPoint y: 271, distance: 128.7
click at [817, 271] on div "Field Museum 4.7 (28,650) · [STREET_ADDRESS] [PHONE_NUMBER] · [DOMAIN_NAME] · H…" at bounding box center [751, 279] width 501 height 559
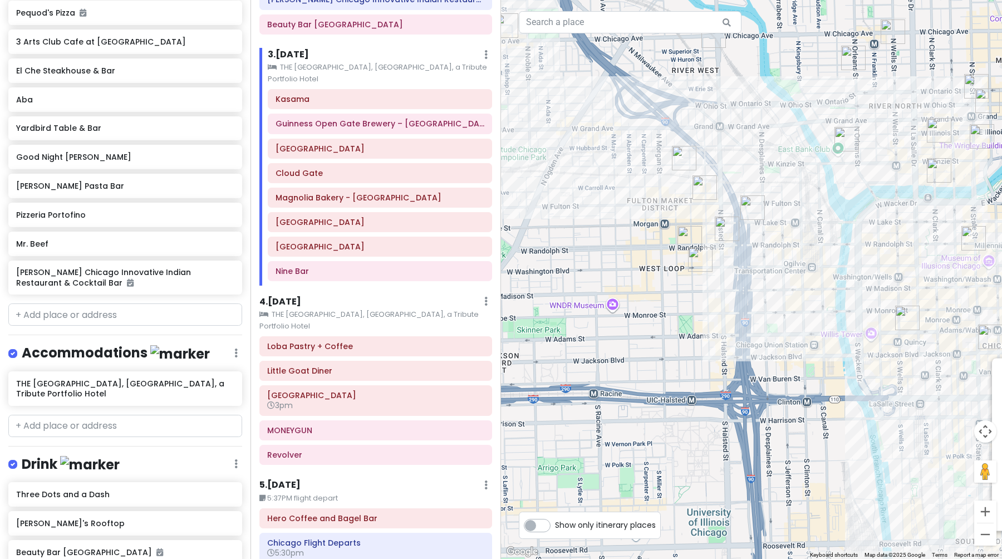
click at [706, 182] on img "Aba" at bounding box center [705, 187] width 24 height 24
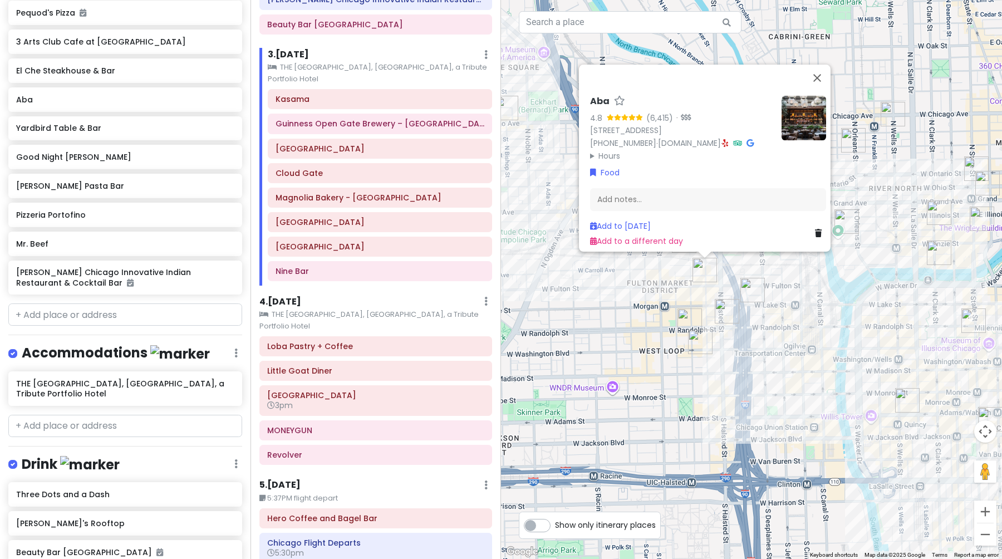
click at [730, 312] on img "ROOP Chicago Innovative Indian Restaurant & Cocktail Bar" at bounding box center [727, 311] width 24 height 24
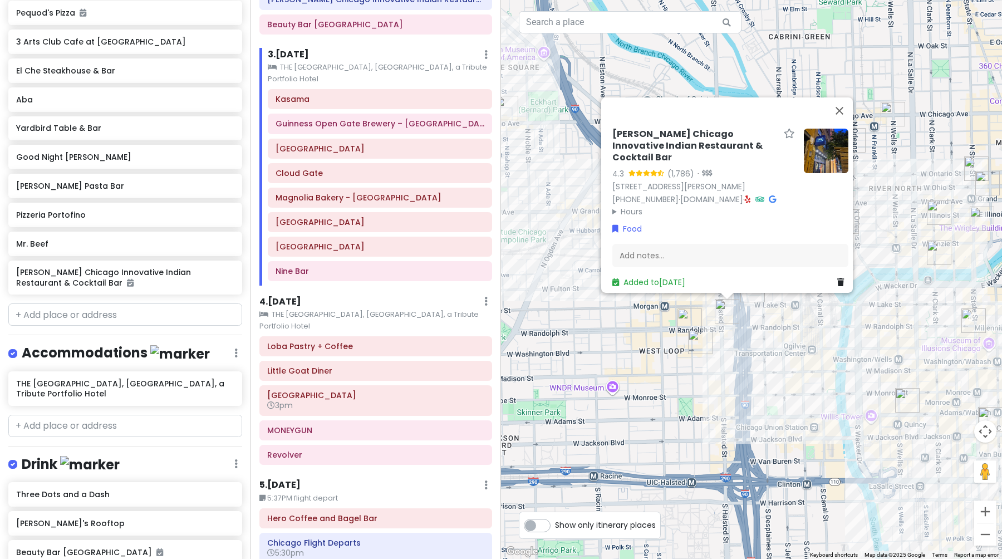
click at [688, 318] on img "Good Night John Boy" at bounding box center [690, 320] width 24 height 24
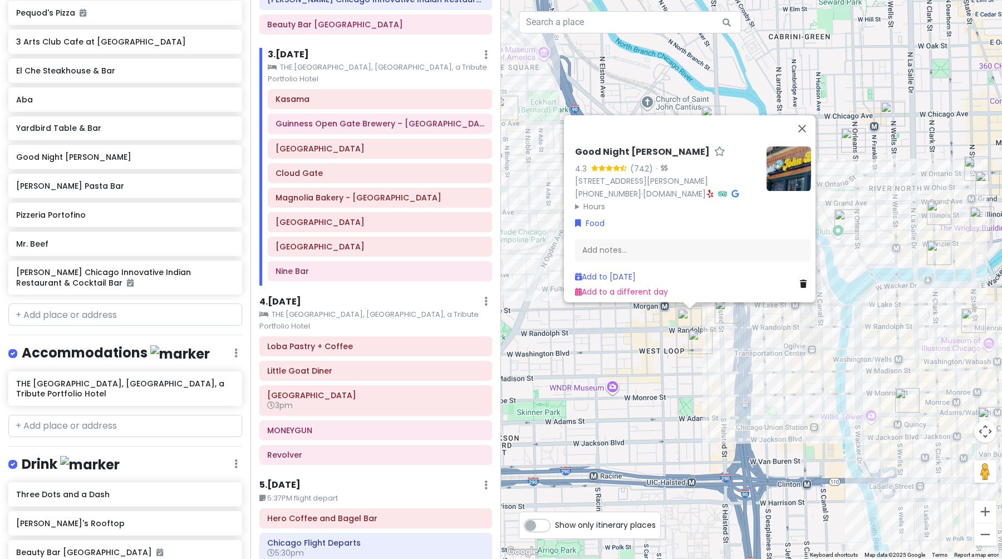
click at [701, 331] on img "El Che Steakhouse & Bar" at bounding box center [700, 342] width 24 height 24
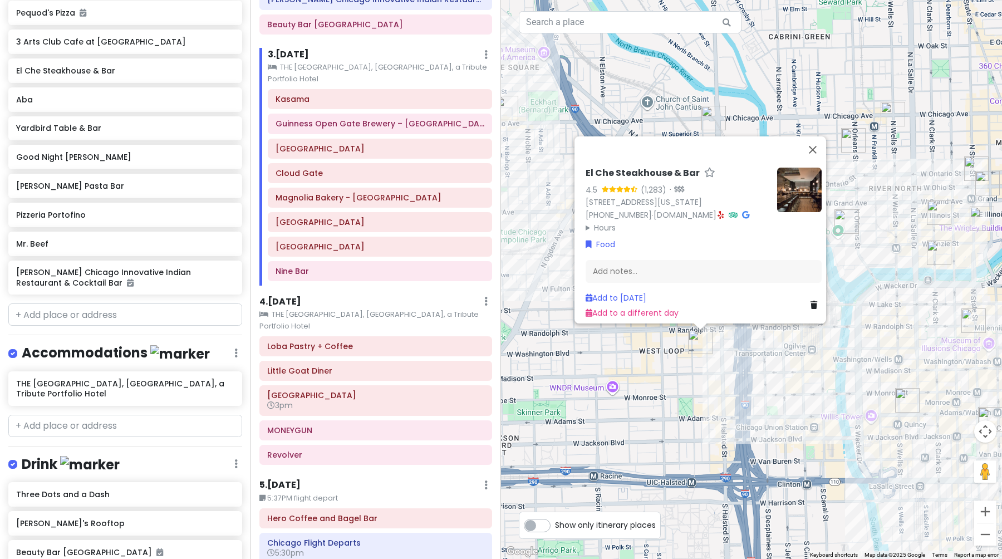
click at [744, 352] on div "El Che Steakhouse & Bar 4.5 (1,283) · [STREET_ADDRESS][US_STATE] [PHONE_NUMBER]…" at bounding box center [751, 279] width 501 height 559
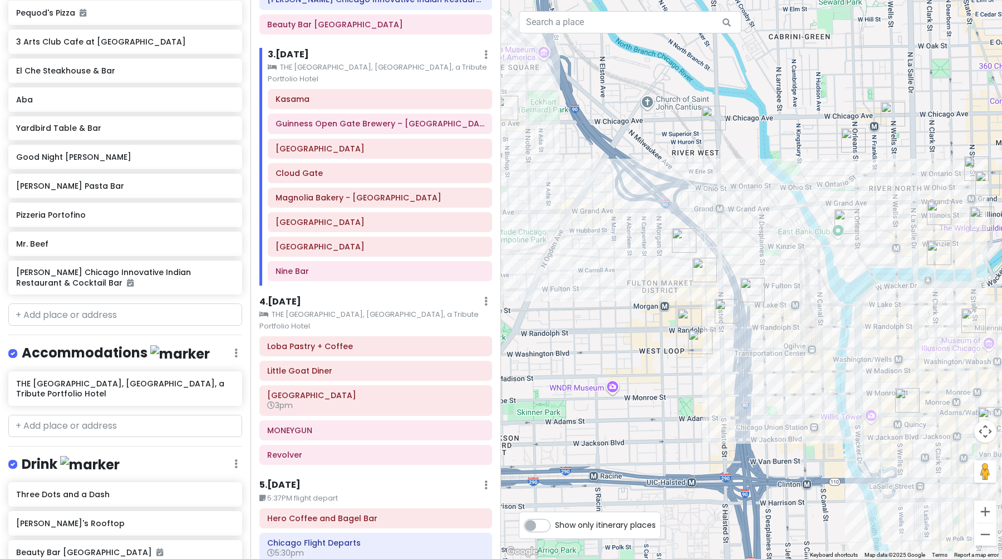
click at [749, 295] on img "MONEYGUN" at bounding box center [752, 290] width 24 height 24
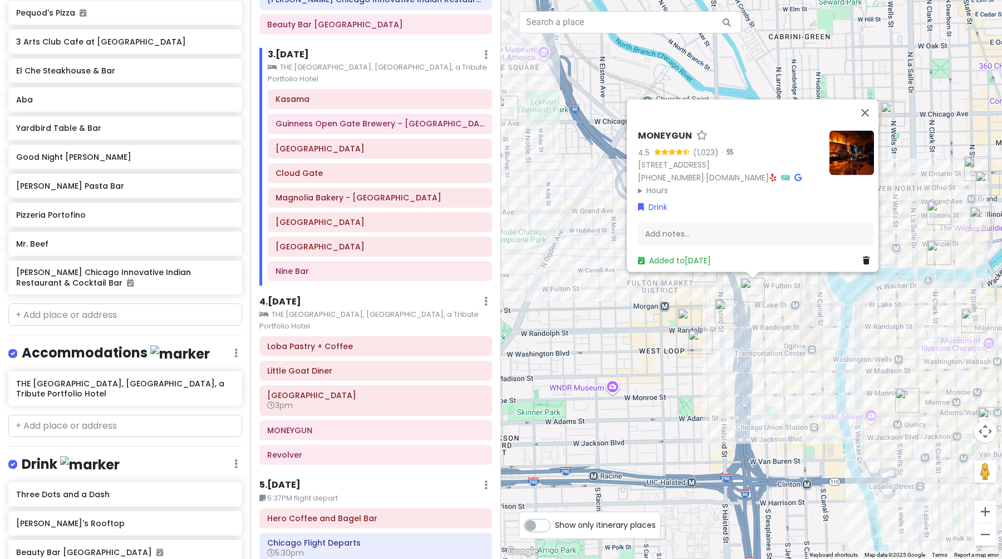
click at [739, 316] on div "MONEYGUN 4.5 (1,023) · [STREET_ADDRESS] [PHONE_NUMBER] · [DOMAIN_NAME] · Hours …" at bounding box center [751, 279] width 501 height 559
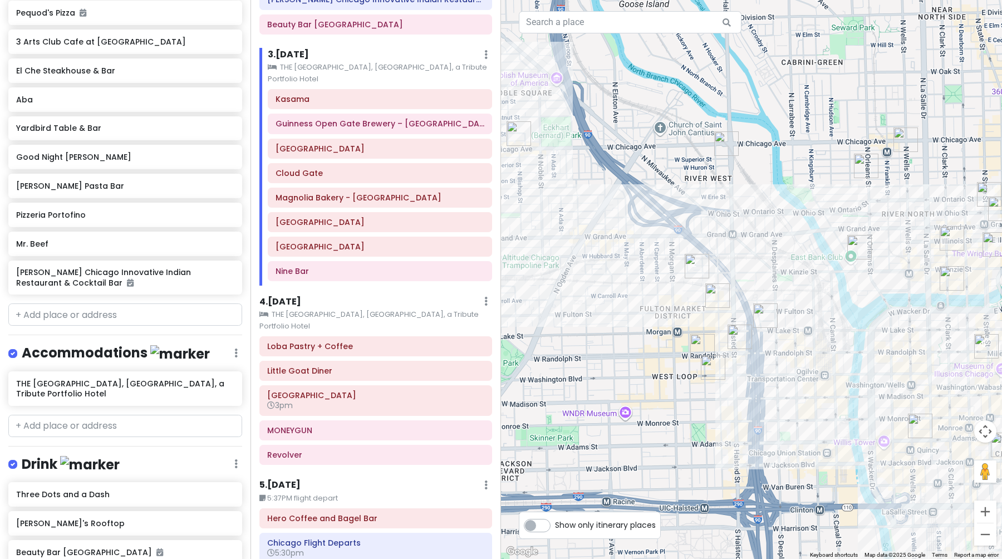
drag, startPoint x: 741, startPoint y: 318, endPoint x: 755, endPoint y: 343, distance: 28.2
click at [755, 345] on div at bounding box center [751, 279] width 501 height 559
click at [729, 145] on img "AIRE Ancient Baths Chicago" at bounding box center [726, 145] width 24 height 24
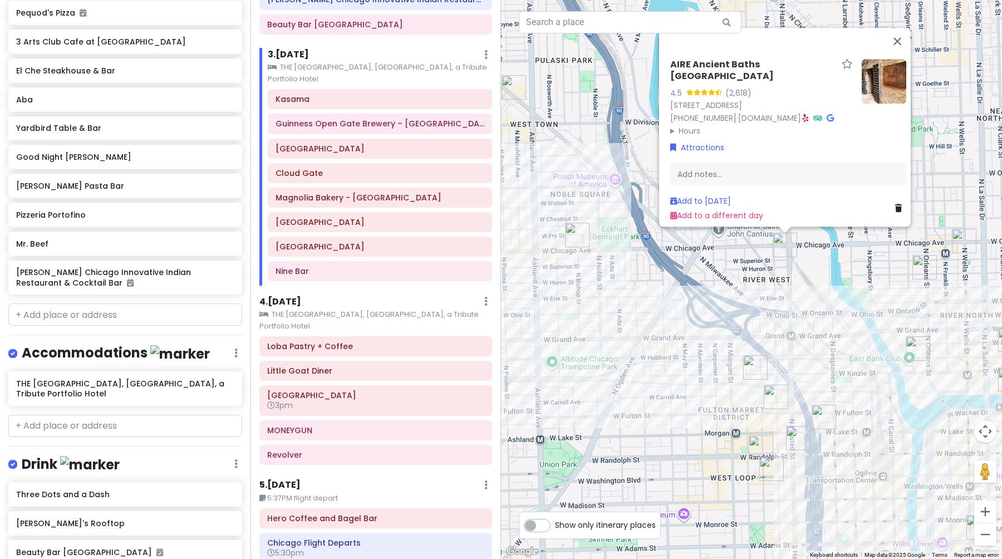
drag, startPoint x: 635, startPoint y: 288, endPoint x: 828, endPoint y: 288, distance: 193.2
click at [822, 290] on div "AIRE Ancient Baths [GEOGRAPHIC_DATA] 4.5 (2,618) [STREET_ADDRESS] [PHONE_NUMBER…" at bounding box center [751, 279] width 501 height 559
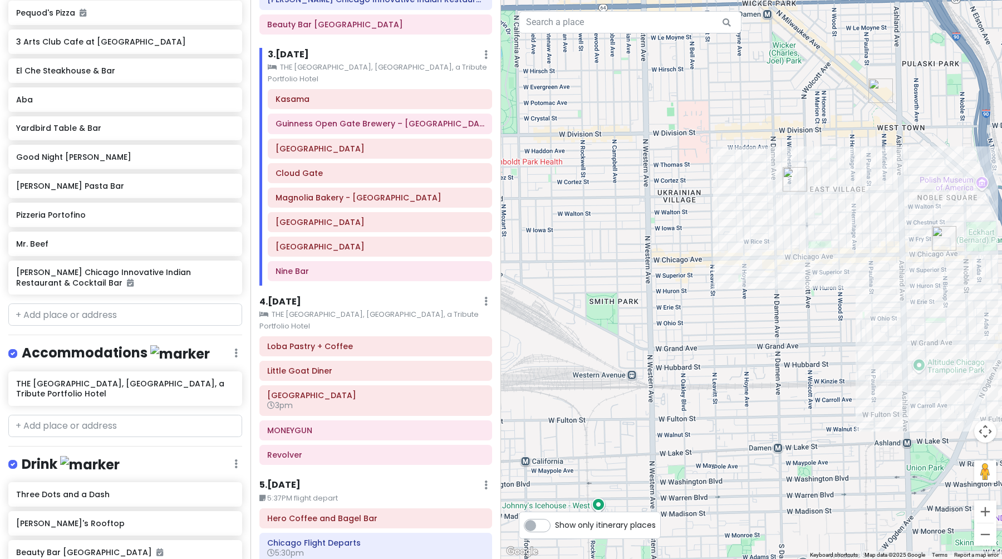
click at [792, 183] on img "Kasama" at bounding box center [795, 179] width 24 height 24
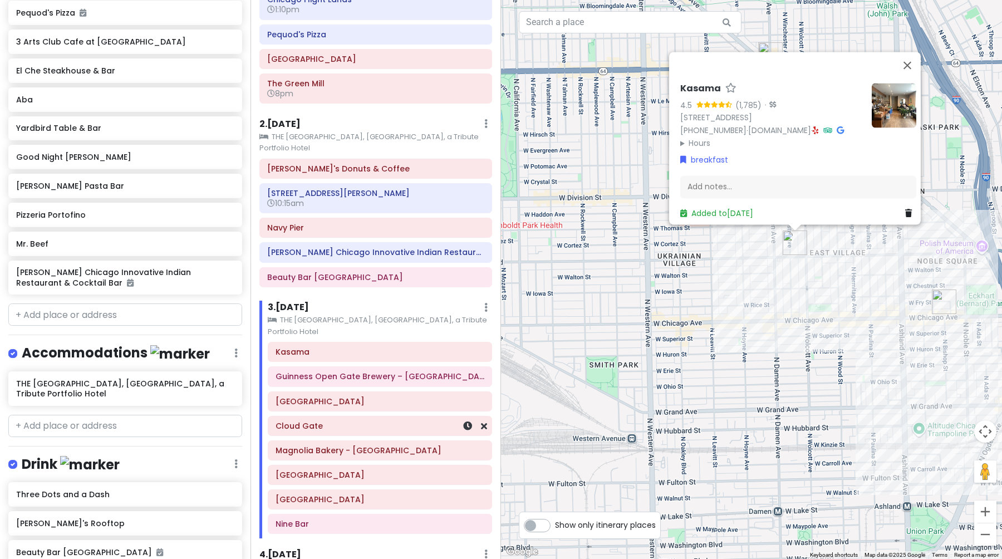
scroll to position [0, 0]
